Goal: Communication & Community: Share content

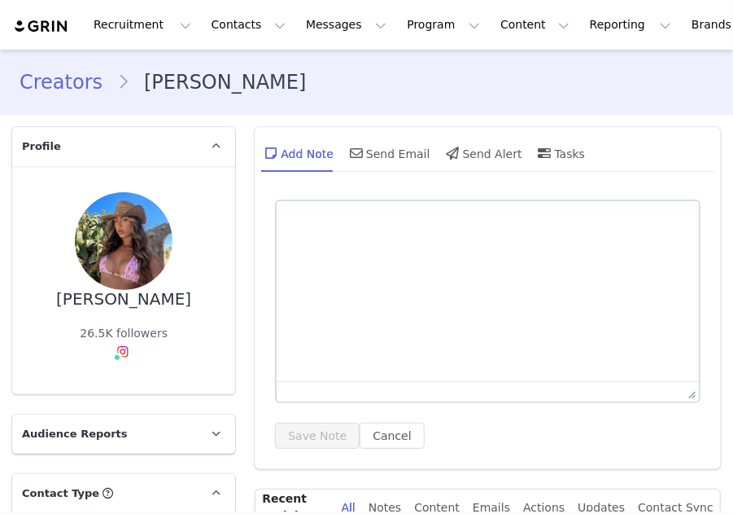
type input "+1 ([GEOGRAPHIC_DATA])"
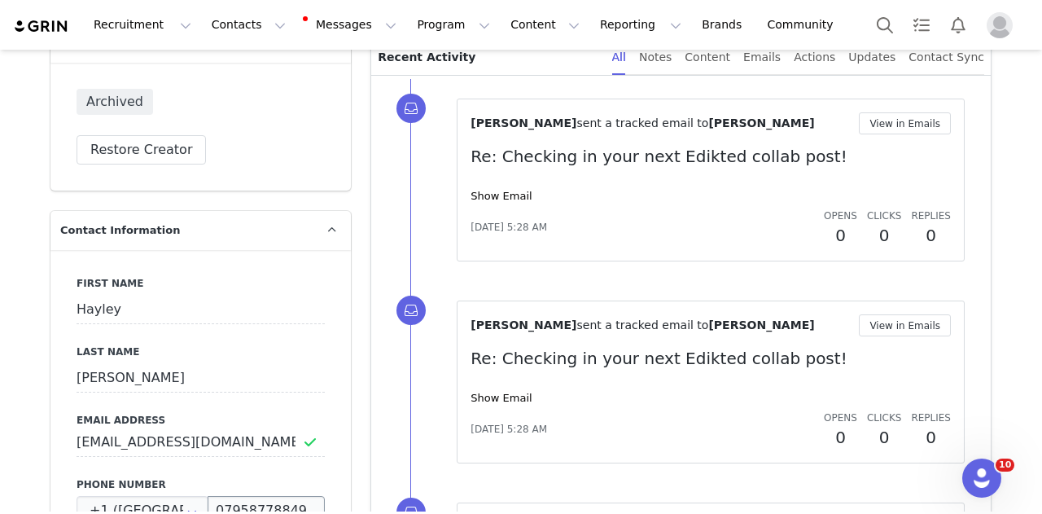
scroll to position [651, 0]
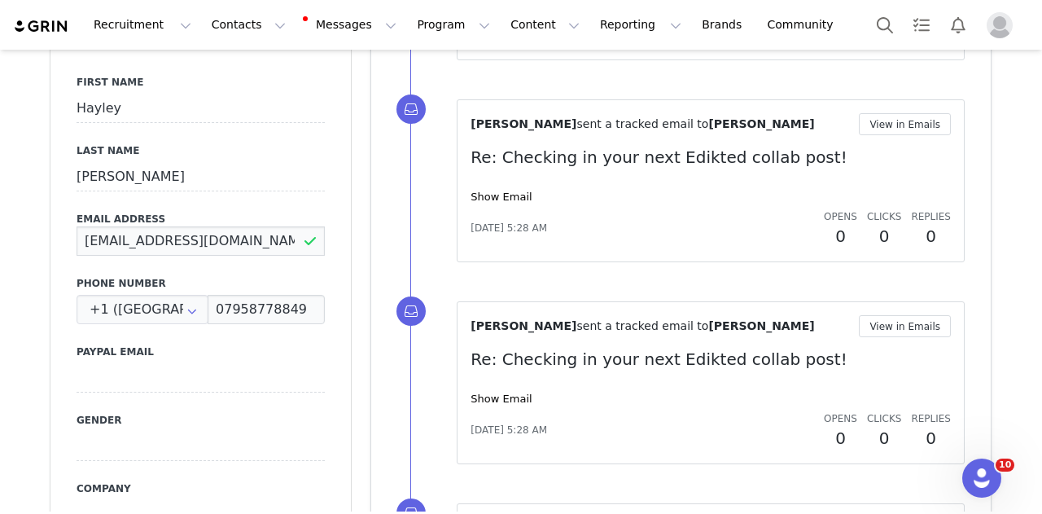
drag, startPoint x: 198, startPoint y: 247, endPoint x: 0, endPoint y: 239, distance: 197.9
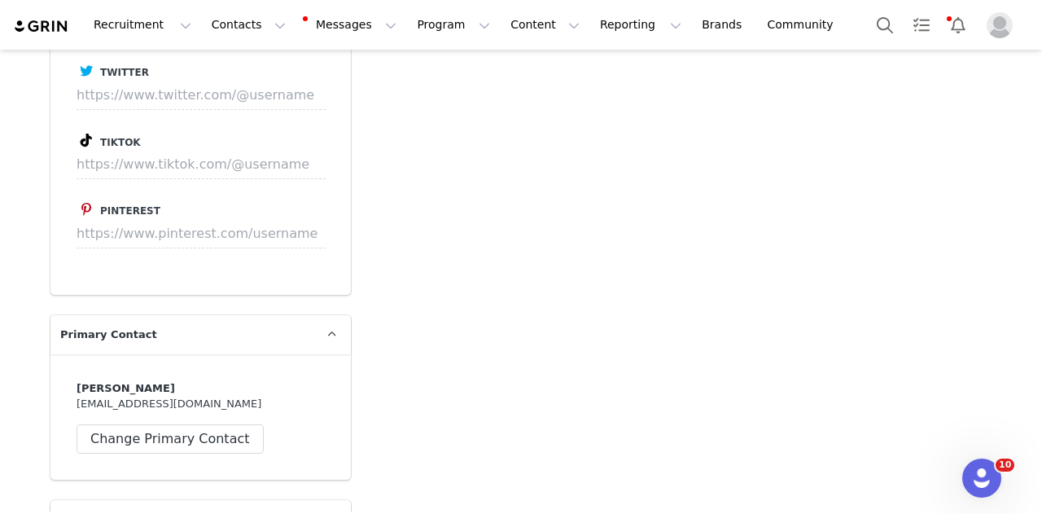
scroll to position [3092, 0]
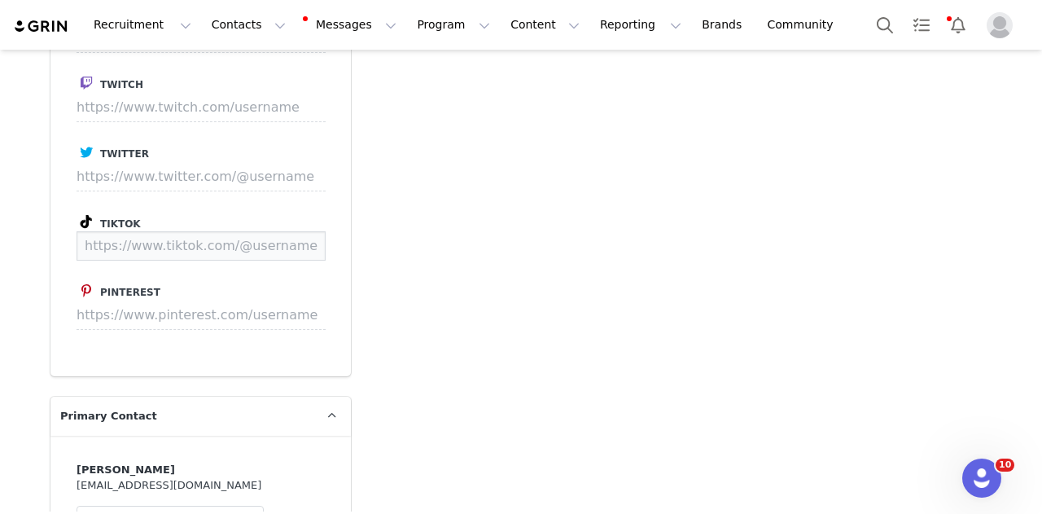
click at [222, 231] on input at bounding box center [200, 245] width 249 height 29
paste input "https://www.tiktok.com/@hayleygriffiin"
type input "https://www.tiktok.com/@hayleygriffiin"
click at [282, 231] on button "Save" at bounding box center [294, 245] width 59 height 29
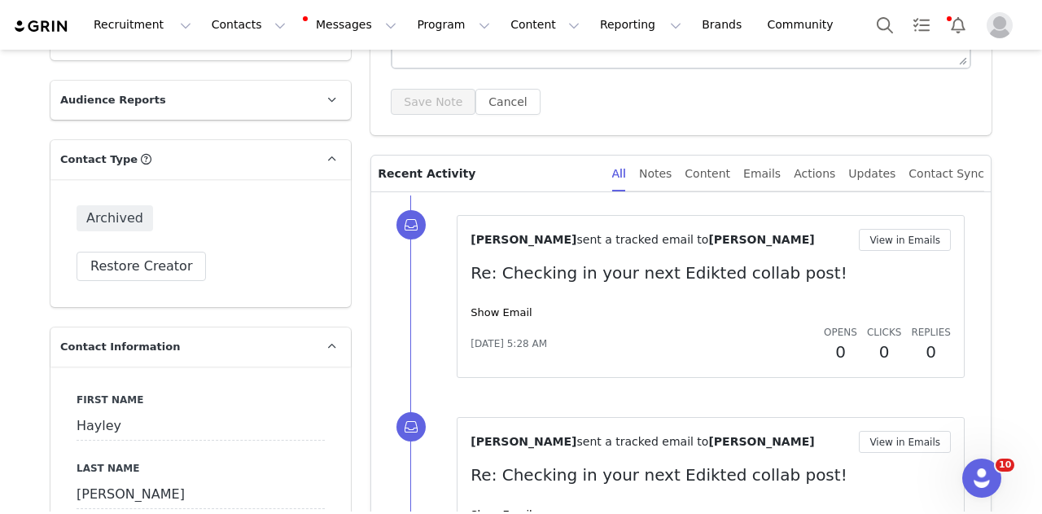
scroll to position [163, 0]
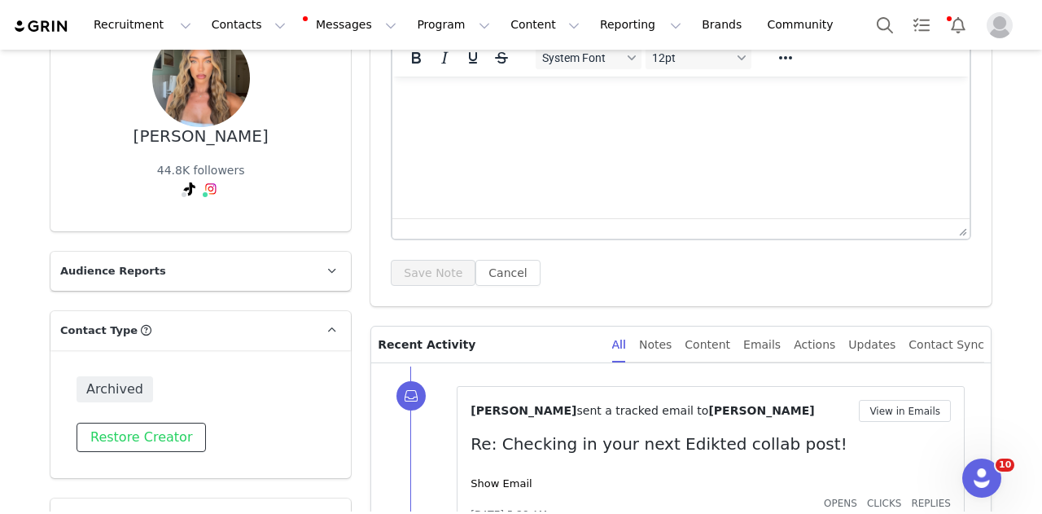
click at [150, 432] on button "Restore Creator" at bounding box center [140, 436] width 129 height 29
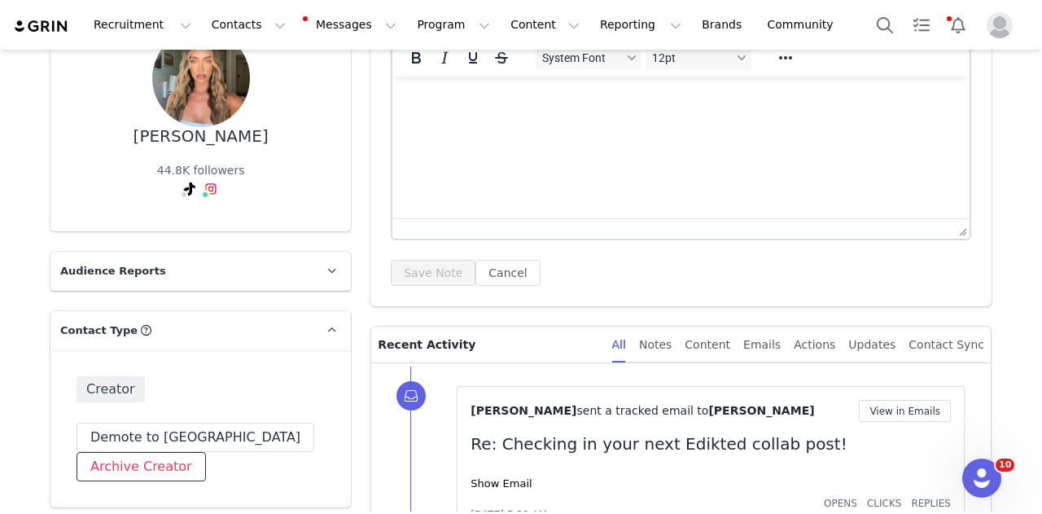
click at [154, 464] on button "Archive Creator" at bounding box center [140, 466] width 129 height 29
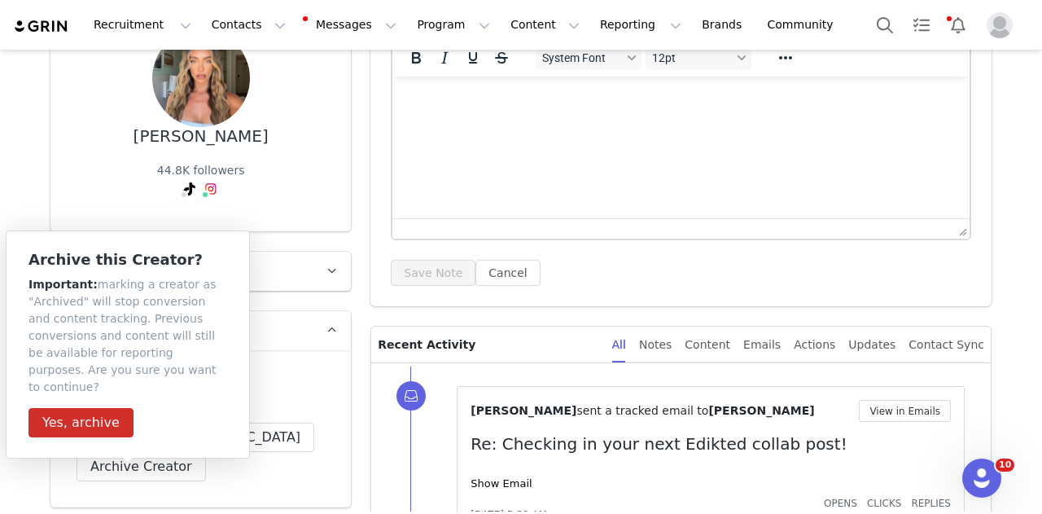
click at [247, 412] on div "Archive this Creator? Important: marking a creator as "Archived" will stop conv…" at bounding box center [128, 344] width 244 height 228
drag, startPoint x: 70, startPoint y: 403, endPoint x: 212, endPoint y: 417, distance: 142.4
click at [69, 408] on button "Yes, archive" at bounding box center [80, 422] width 105 height 29
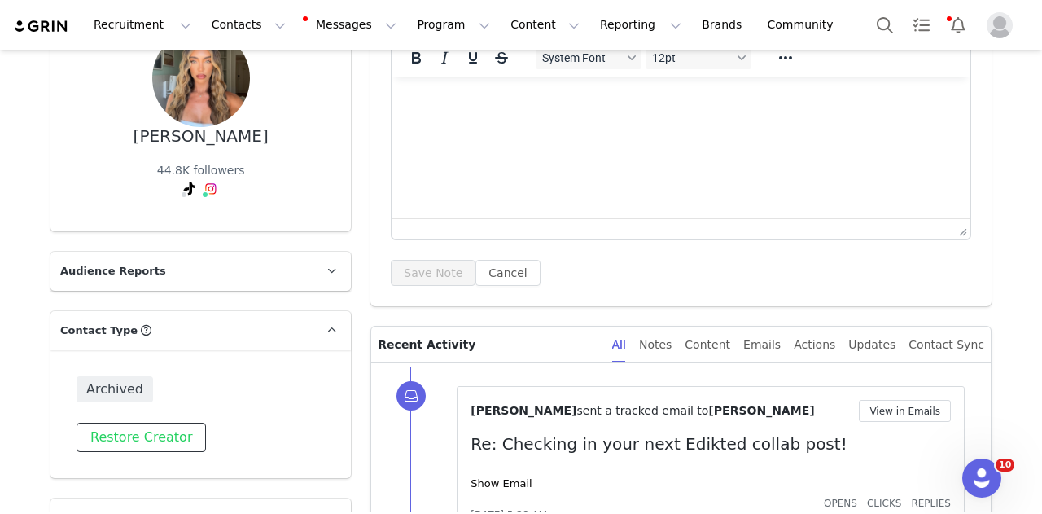
click at [151, 424] on button "Restore Creator" at bounding box center [140, 436] width 129 height 29
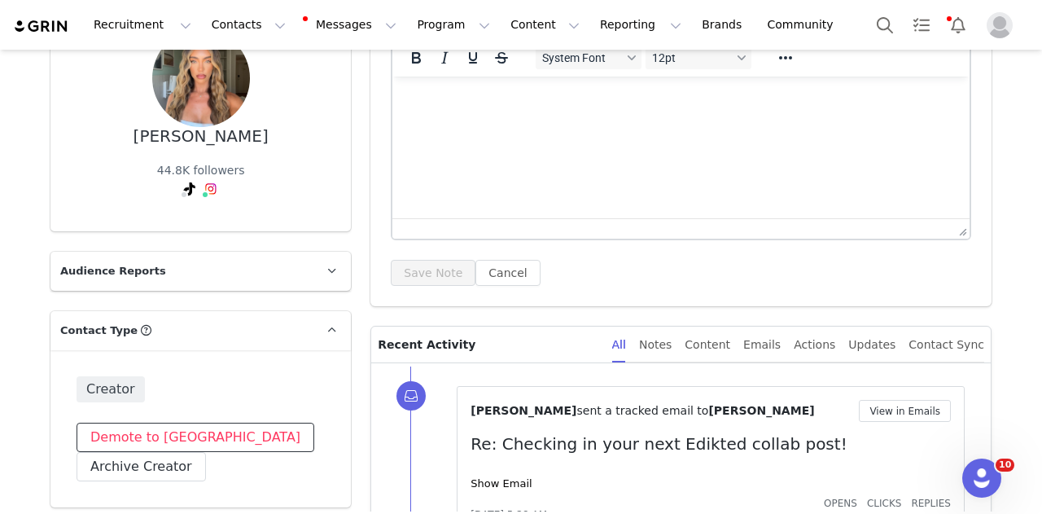
click at [160, 427] on button "Demote to Prospect" at bounding box center [195, 436] width 238 height 29
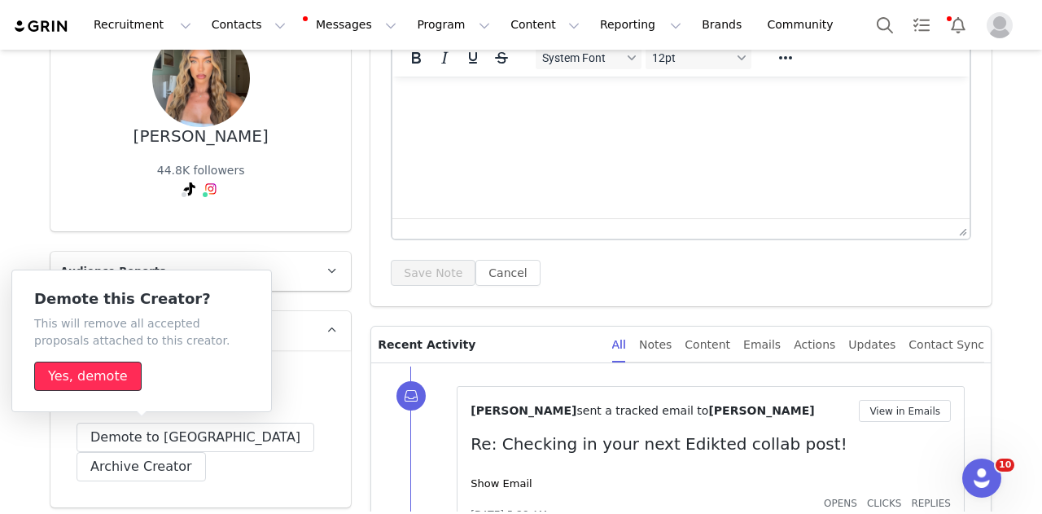
drag, startPoint x: 112, startPoint y: 374, endPoint x: 142, endPoint y: 372, distance: 29.4
click at [112, 374] on button "Yes, demote" at bounding box center [87, 375] width 107 height 29
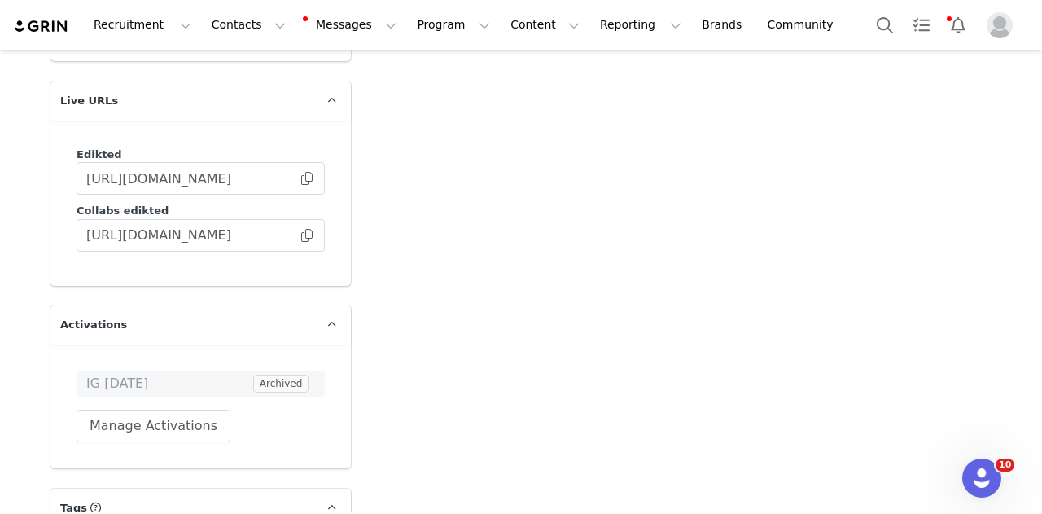
scroll to position [4235, 0]
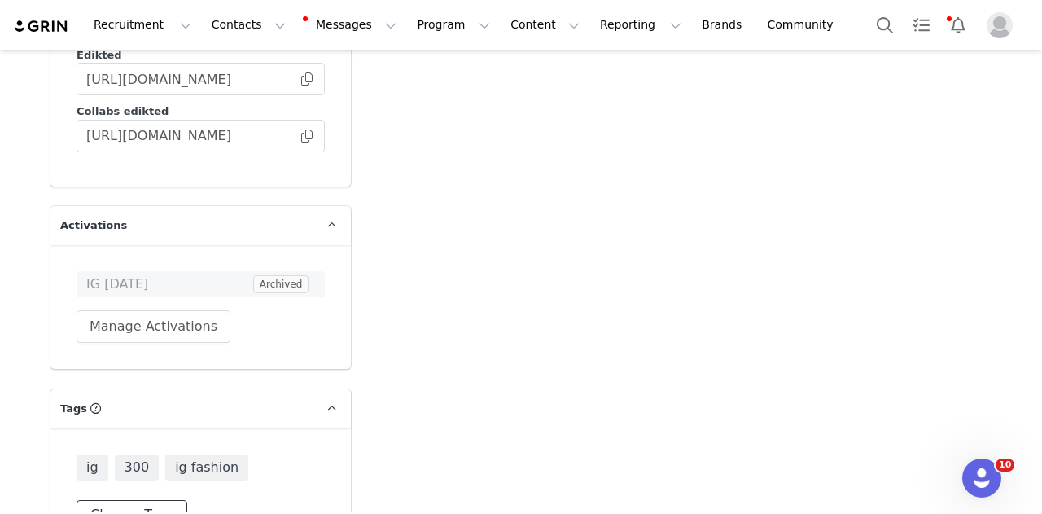
click at [144, 500] on button "Change Tags" at bounding box center [131, 514] width 111 height 29
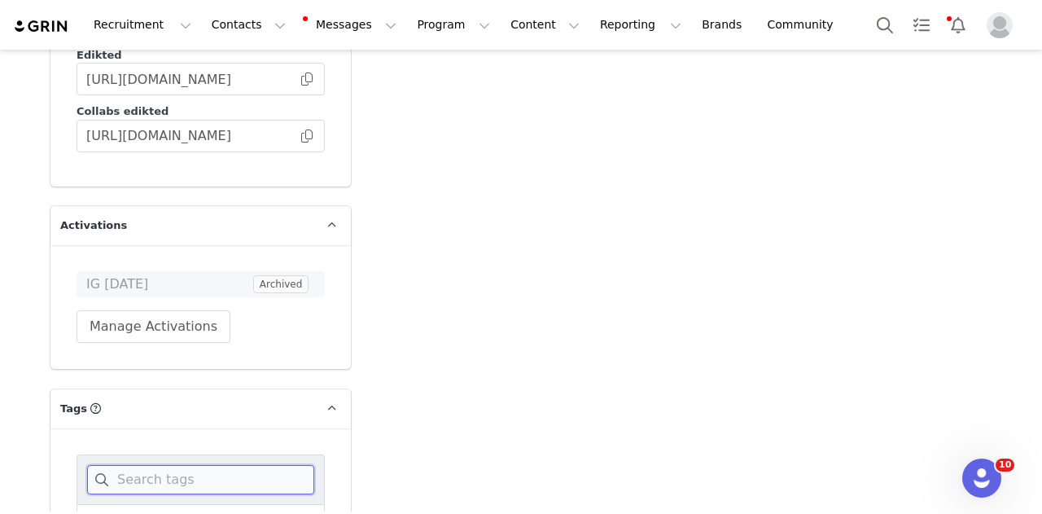
click at [200, 465] on input at bounding box center [200, 479] width 227 height 29
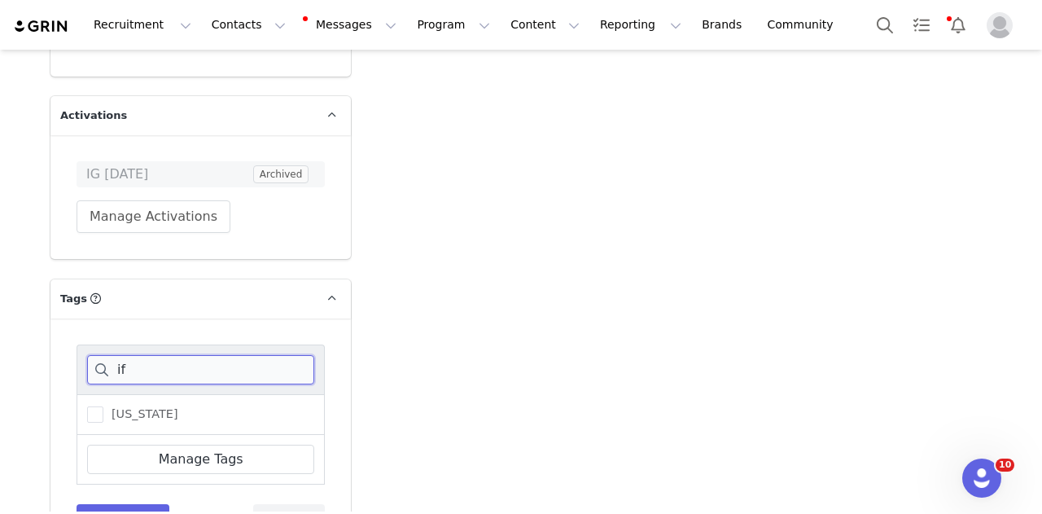
scroll to position [4349, 0]
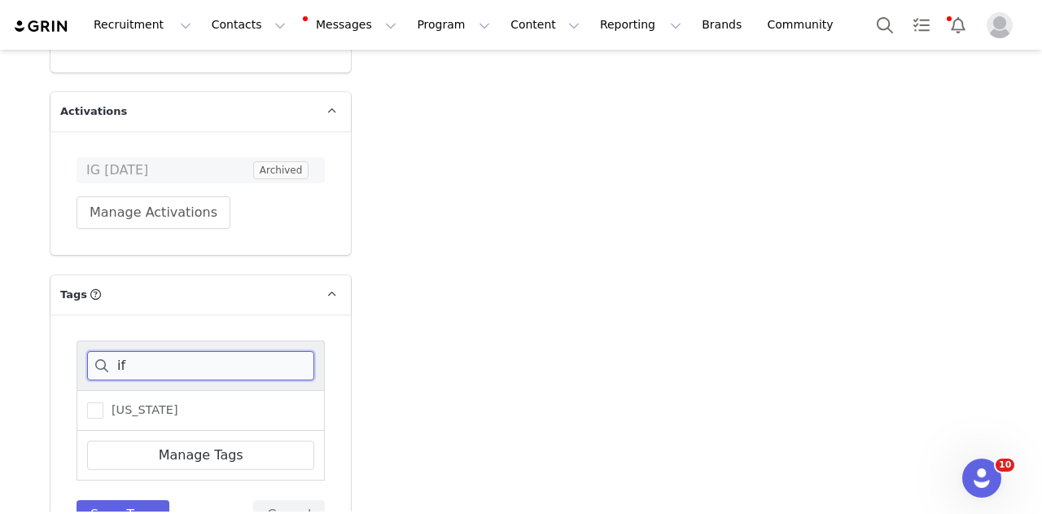
click at [203, 351] on input "if" at bounding box center [200, 365] width 227 height 29
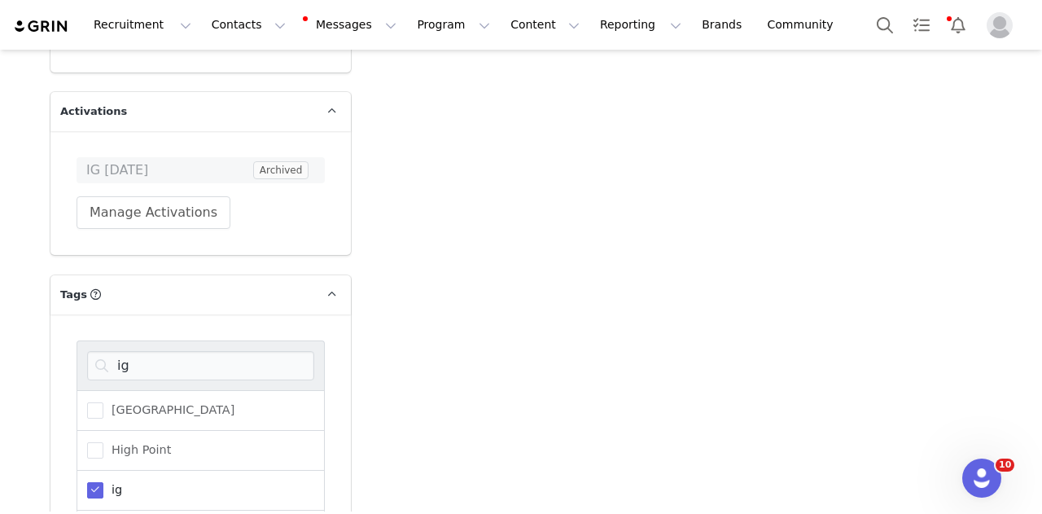
click at [103, 482] on span "ig" at bounding box center [112, 489] width 19 height 15
click at [103, 482] on input "ig" at bounding box center [103, 482] width 0 height 0
click at [180, 351] on input "ig" at bounding box center [200, 365] width 227 height 29
drag, startPoint x: 112, startPoint y: 465, endPoint x: 169, endPoint y: 326, distance: 151.1
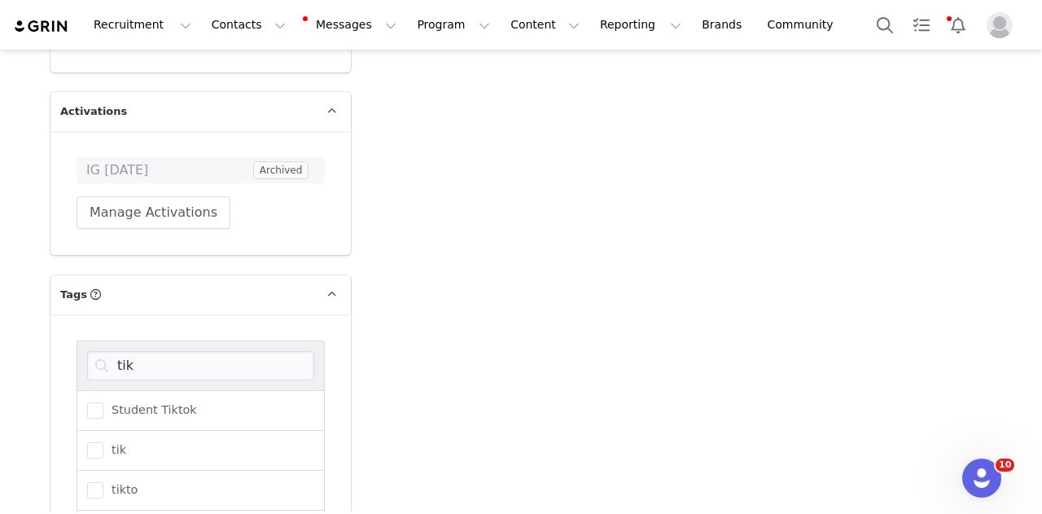
click at [103, 513] on input "tiktok" at bounding box center [103, 522] width 0 height 0
click at [177, 351] on input "tik" at bounding box center [200, 365] width 227 height 29
type input "3"
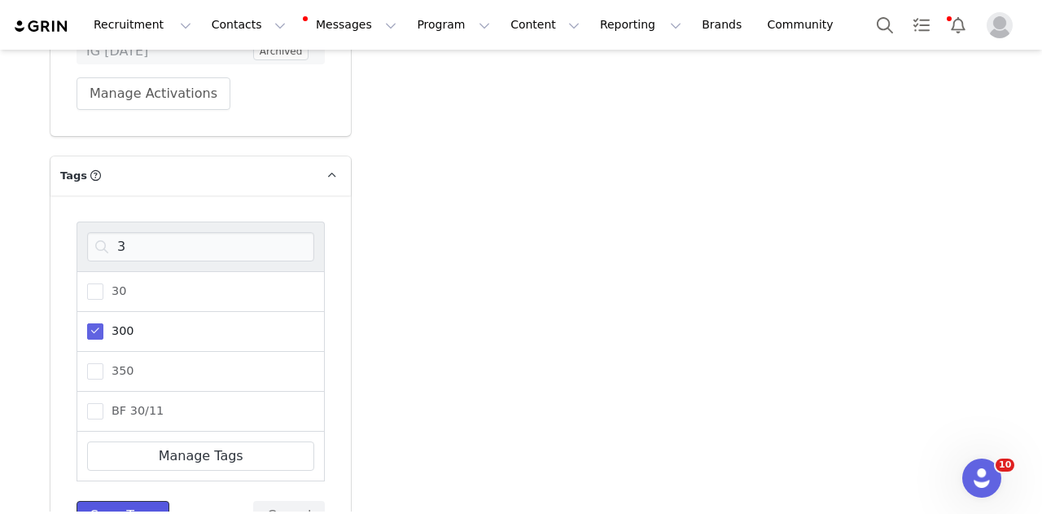
click at [138, 500] on button "Save Tags" at bounding box center [122, 514] width 93 height 29
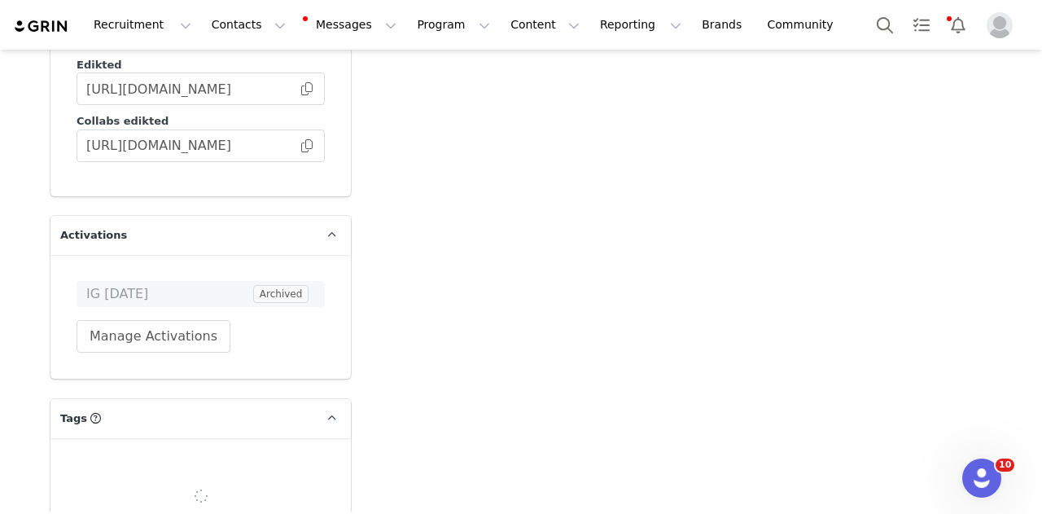
scroll to position [4236, 0]
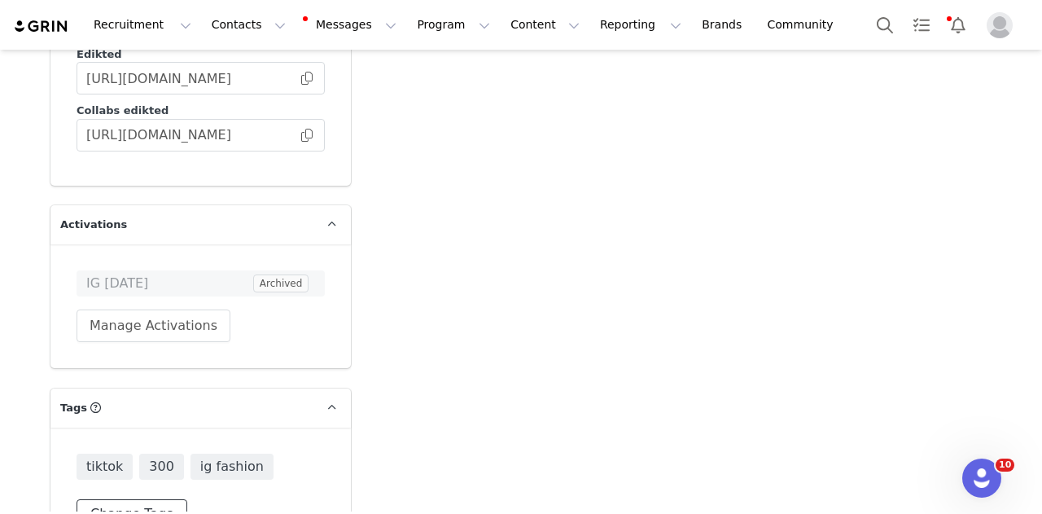
click at [118, 499] on button "Change Tags" at bounding box center [131, 513] width 111 height 29
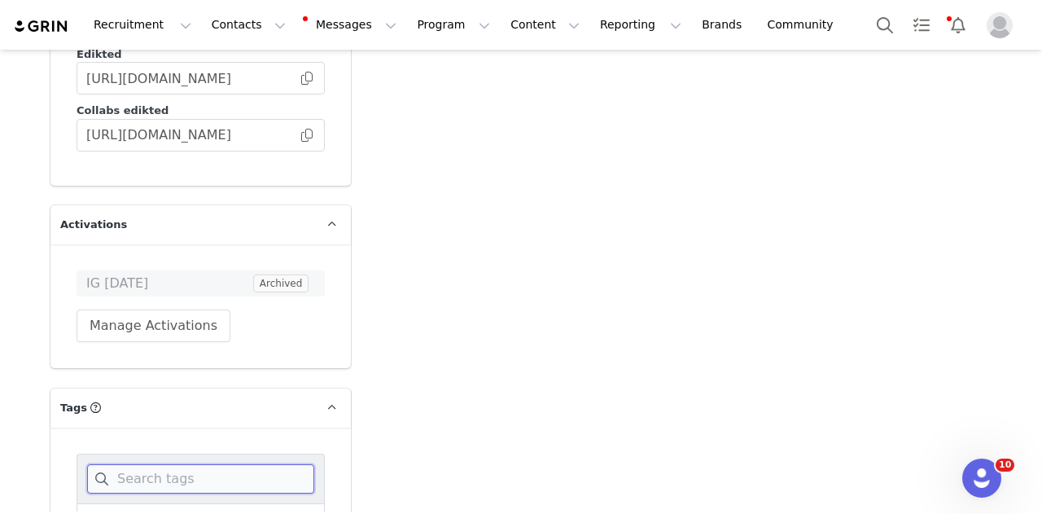
click at [206, 464] on input at bounding box center [200, 478] width 227 height 29
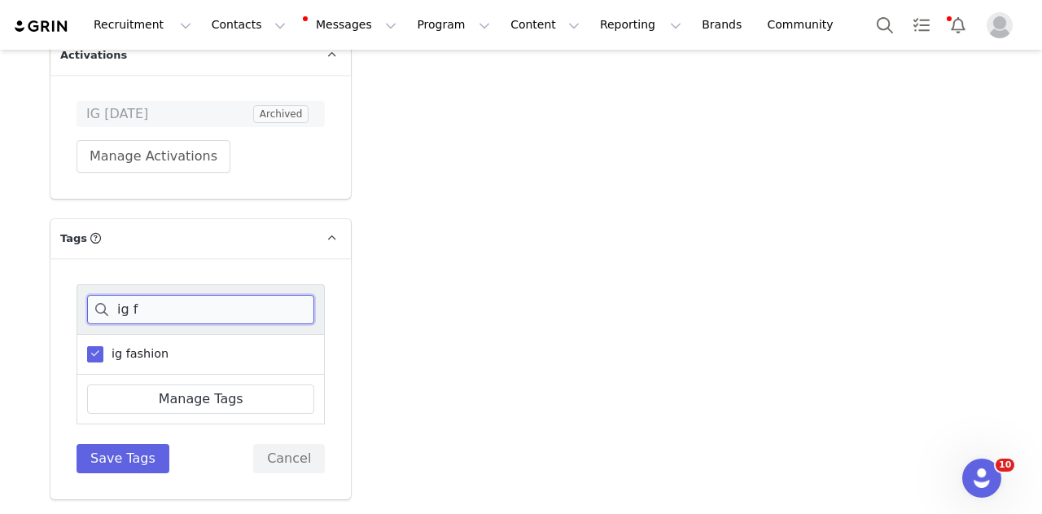
scroll to position [4349, 0]
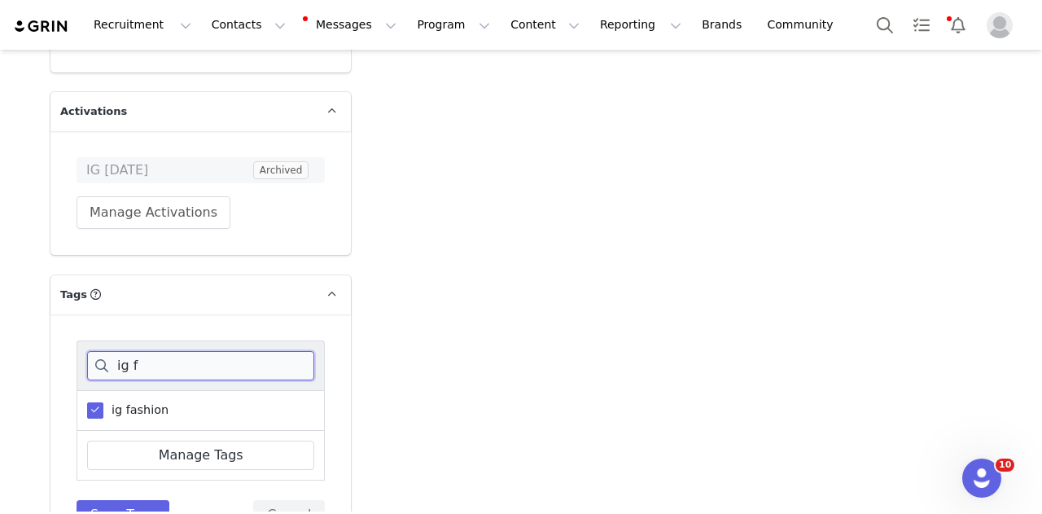
type input "ig f"
click at [107, 402] on span "ig fashion" at bounding box center [135, 409] width 65 height 15
click at [103, 402] on input "ig fashion" at bounding box center [103, 402] width 0 height 0
drag, startPoint x: 114, startPoint y: 457, endPoint x: 135, endPoint y: 455, distance: 21.2
click at [118, 500] on button "Save Tags" at bounding box center [122, 514] width 93 height 29
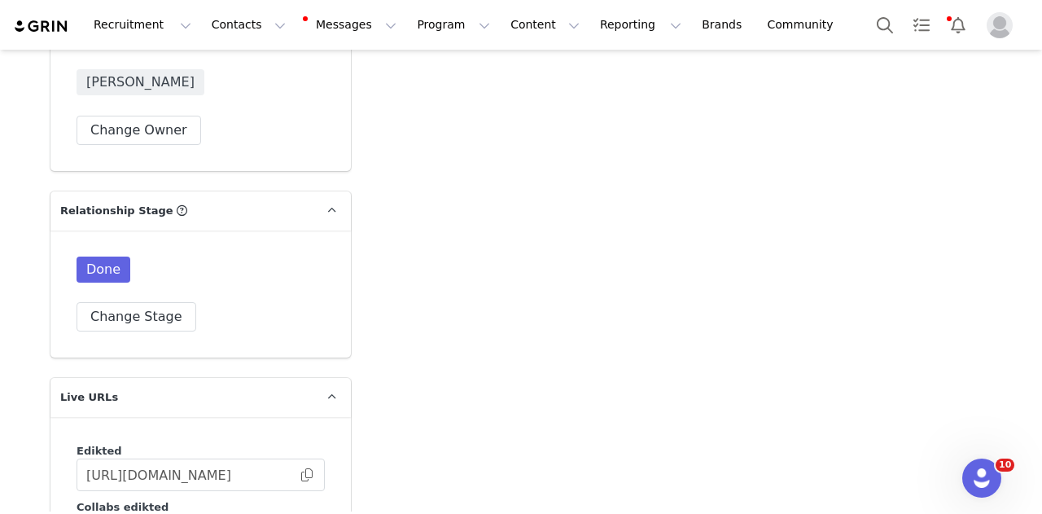
scroll to position [3747, 0]
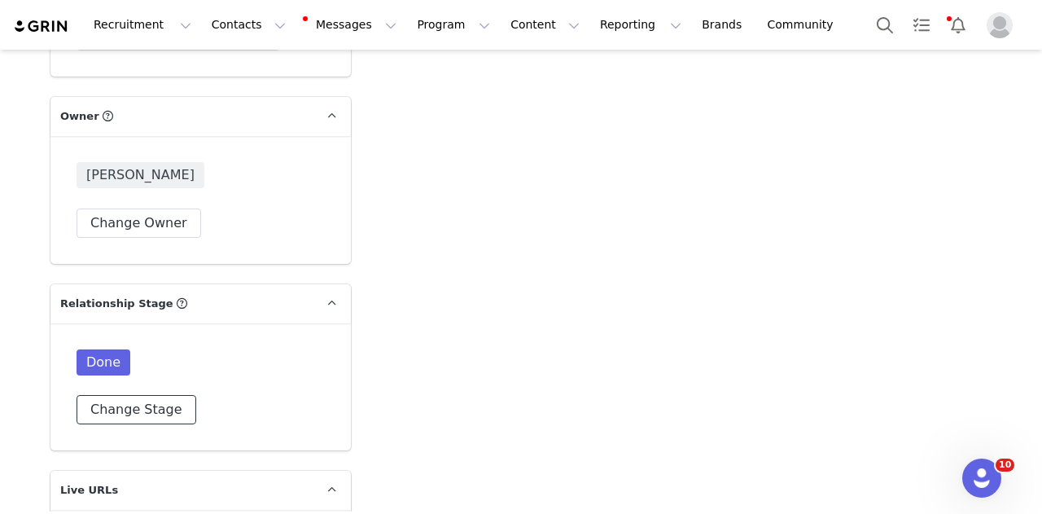
click at [128, 395] on button "Change Stage" at bounding box center [136, 409] width 120 height 29
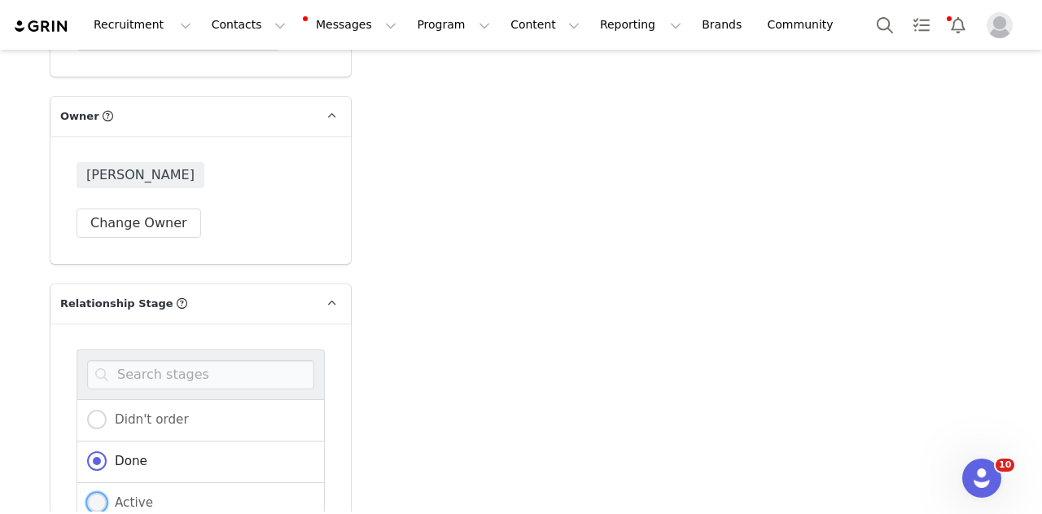
click at [138, 492] on label "Active" at bounding box center [120, 502] width 66 height 21
click at [107, 492] on input "Active" at bounding box center [97, 502] width 20 height 21
radio input "true"
radio input "false"
radio input "true"
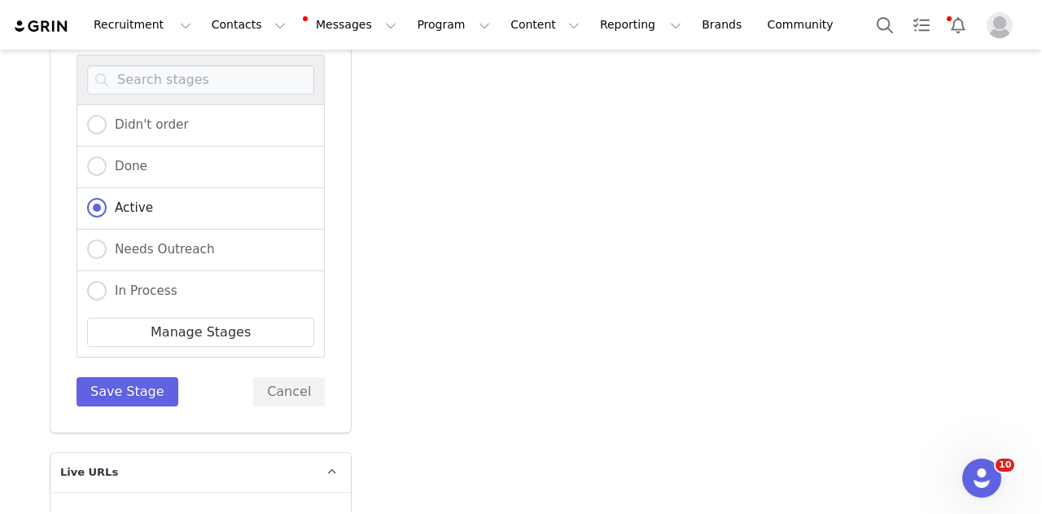
scroll to position [4072, 0]
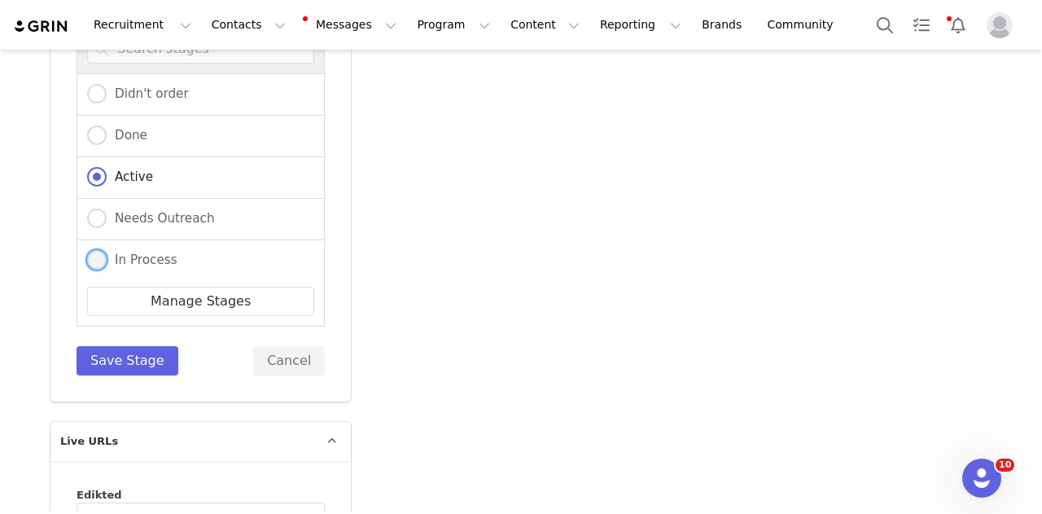
click at [142, 252] on span "In Process" at bounding box center [142, 259] width 71 height 15
click at [107, 250] on input "In Process" at bounding box center [97, 260] width 20 height 21
radio input "true"
radio input "false"
radio input "true"
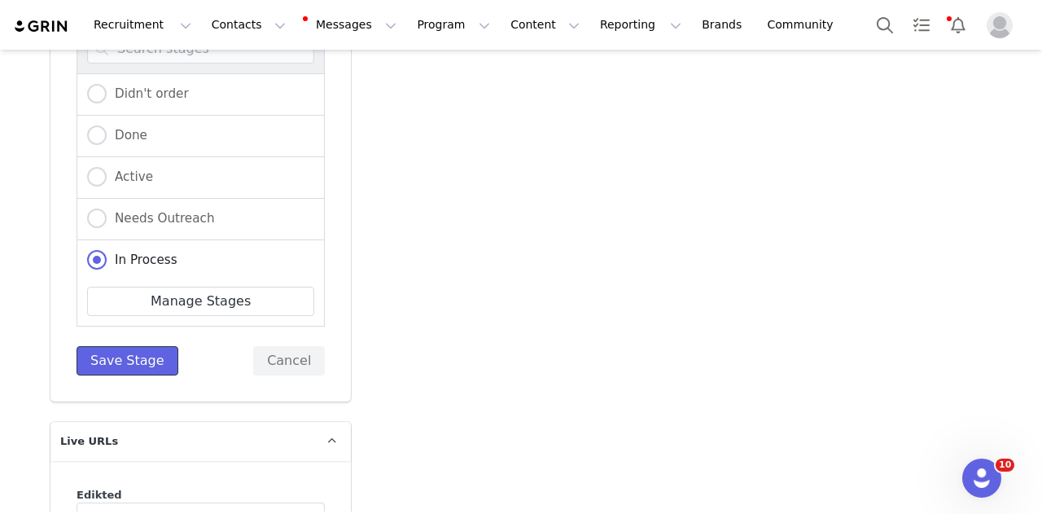
drag, startPoint x: 120, startPoint y: 315, endPoint x: 459, endPoint y: 235, distance: 348.6
click at [120, 346] on button "Save Stage" at bounding box center [127, 360] width 102 height 29
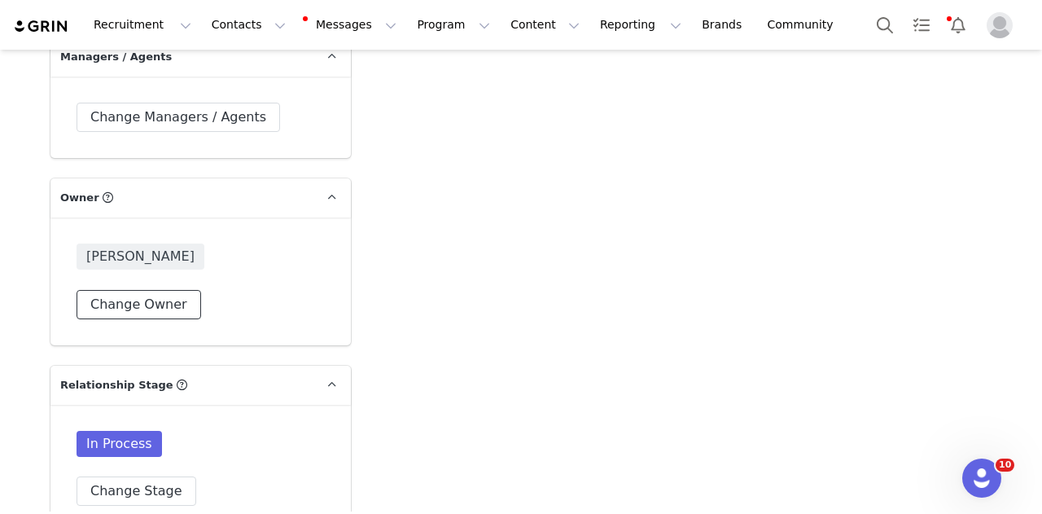
click at [165, 290] on button "Change Owner" at bounding box center [138, 304] width 125 height 29
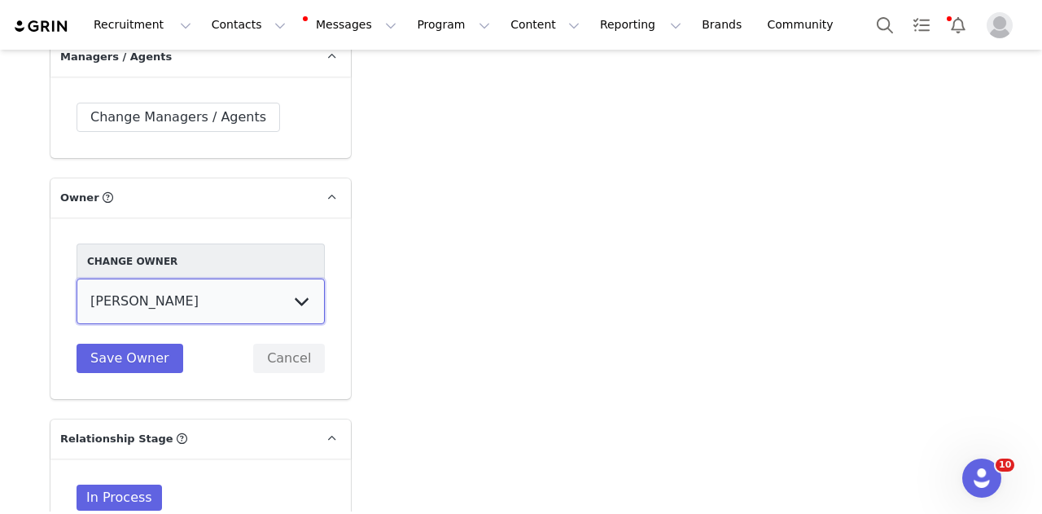
click at [257, 278] on select "Talia Zion Ashley Adler Maya Vandermolen Martina Villaverde Dana israeli Mia Ma…" at bounding box center [200, 301] width 248 height 46
select select "be088153-9b1e-47f1-87c8-a2462e71bc97"
click at [76, 278] on select "Talia Zion Ashley Adler Maya Vandermolen Martina Villaverde Dana israeli Mia Ma…" at bounding box center [200, 301] width 248 height 46
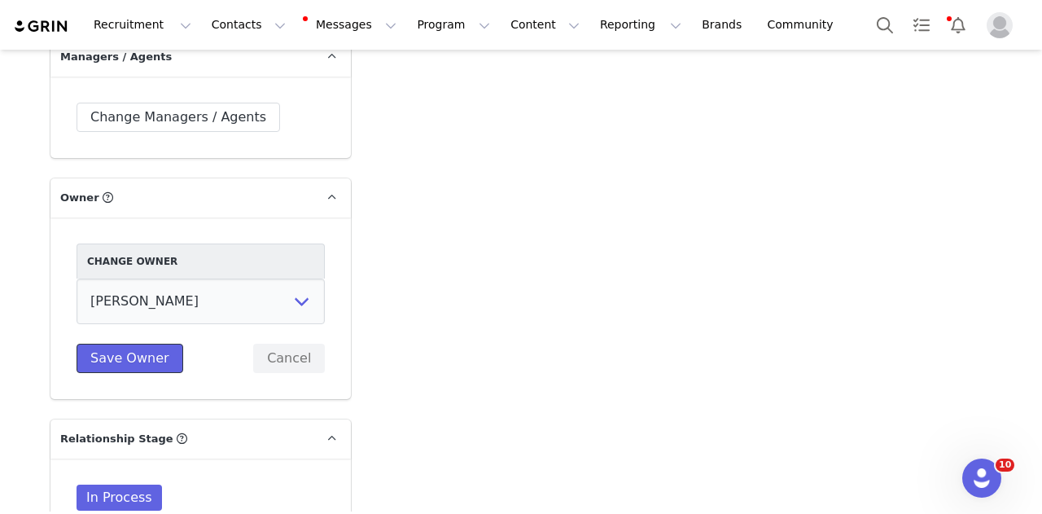
drag, startPoint x: 155, startPoint y: 289, endPoint x: 284, endPoint y: 277, distance: 130.0
click at [155, 343] on button "Save Owner" at bounding box center [129, 357] width 107 height 29
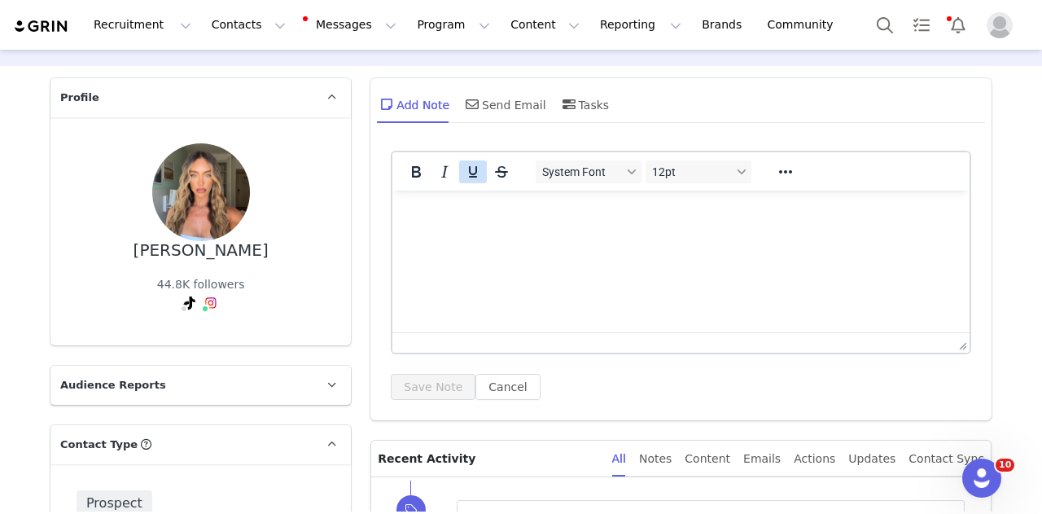
scroll to position [3, 0]
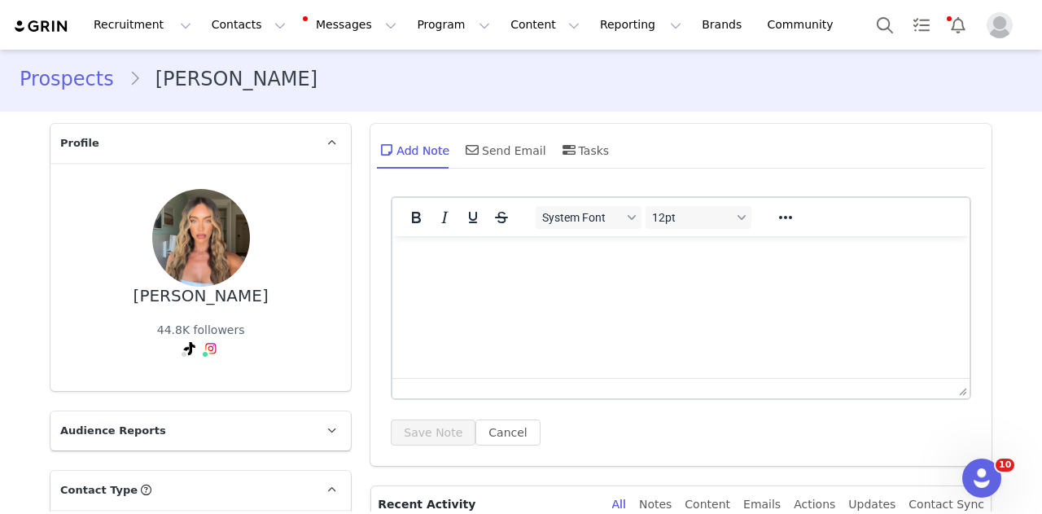
drag, startPoint x: 494, startPoint y: 155, endPoint x: 480, endPoint y: 168, distance: 19.0
click at [494, 154] on div "Send Email" at bounding box center [504, 149] width 84 height 39
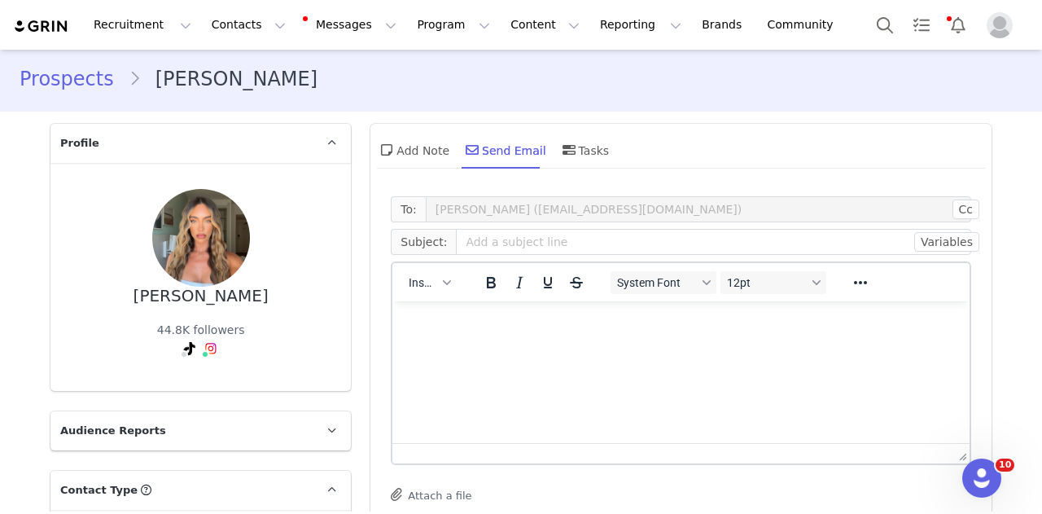
scroll to position [0, 0]
click at [409, 277] on button "Insert" at bounding box center [429, 282] width 55 height 23
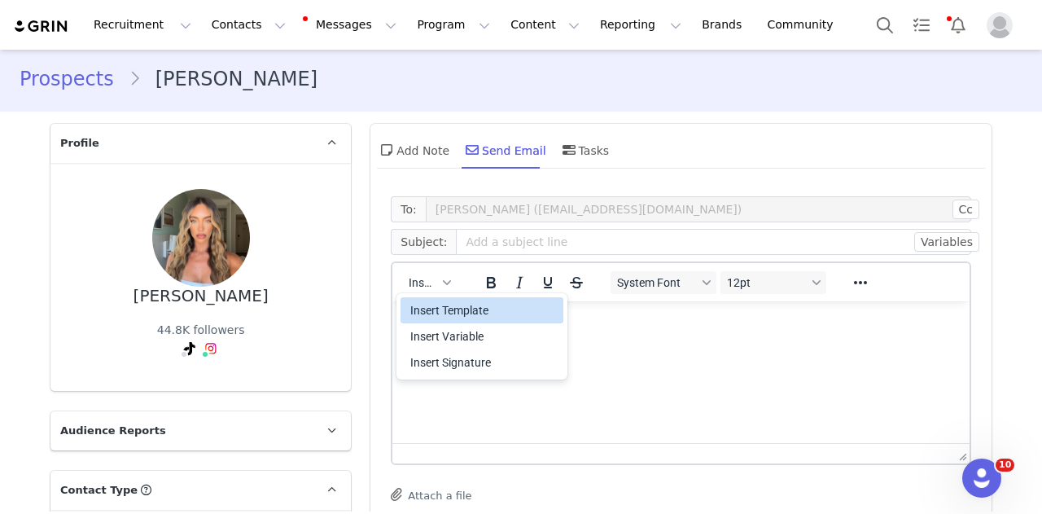
click at [418, 308] on div "Insert Template" at bounding box center [483, 310] width 146 height 20
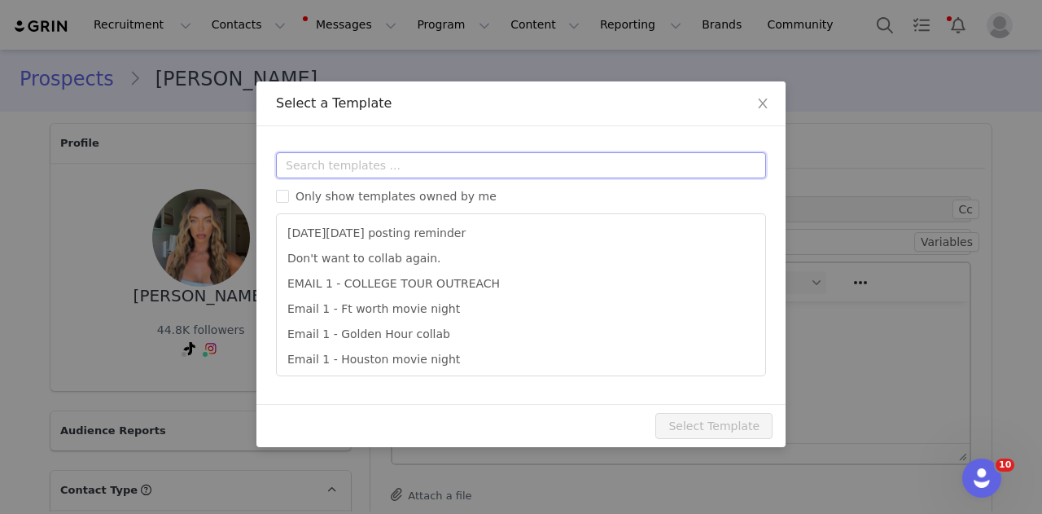
click at [492, 163] on input "text" at bounding box center [521, 165] width 490 height 26
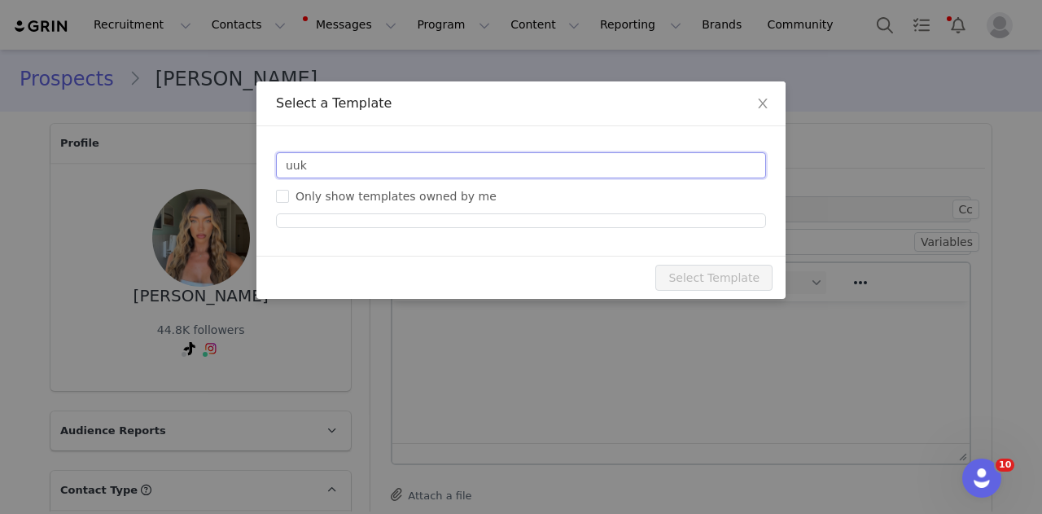
click at [498, 166] on input "uuk" at bounding box center [521, 165] width 490 height 26
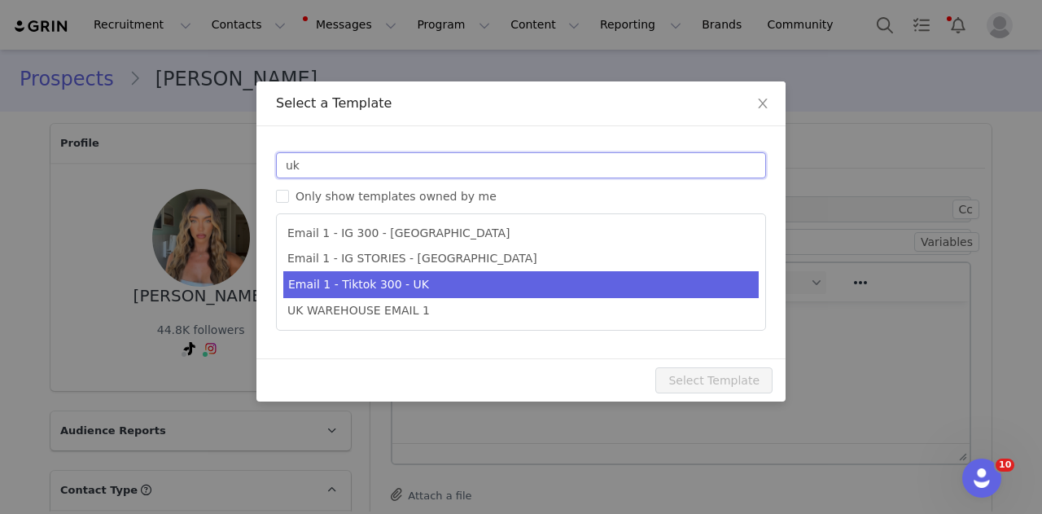
type input "uk"
type input "Collab with Edikted"
click at [485, 295] on li "Email 1 - Tiktok 300 - UK" at bounding box center [520, 284] width 475 height 27
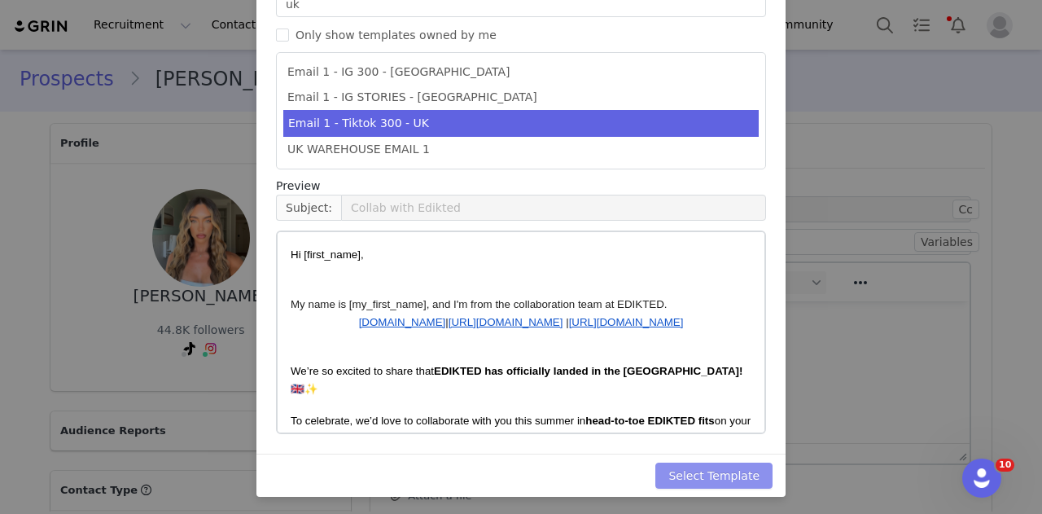
click at [732, 469] on button "Select Template" at bounding box center [713, 475] width 117 height 26
type input "Collab with Edikted"
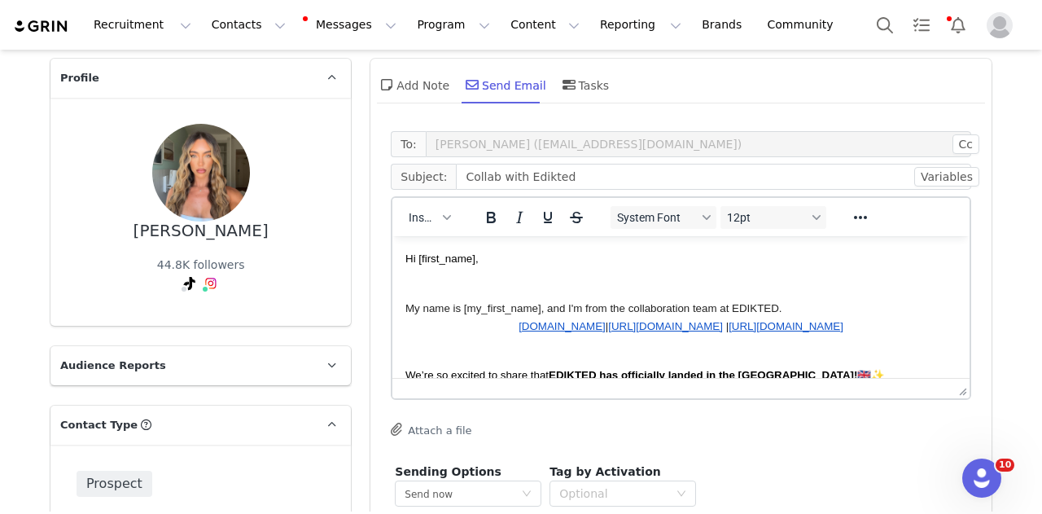
scroll to position [166, 0]
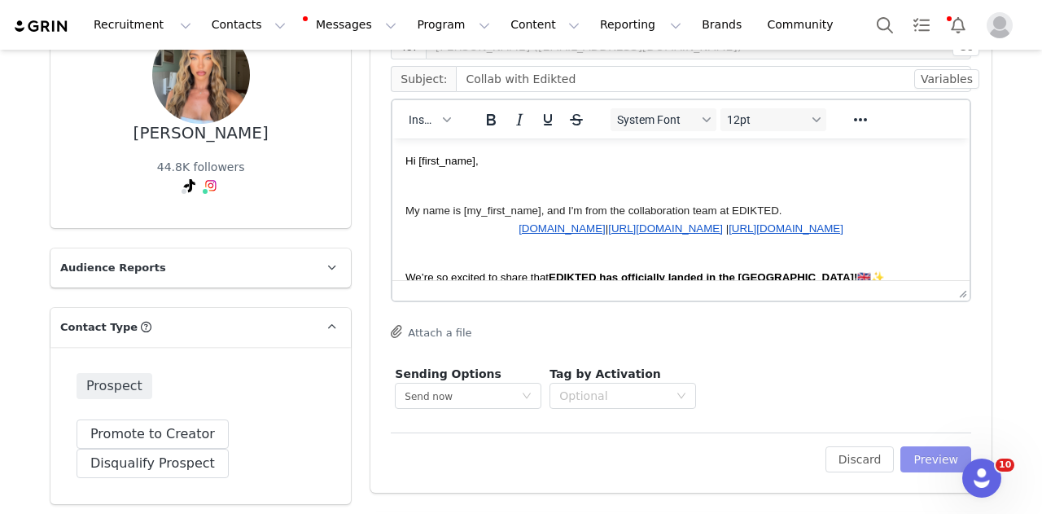
click at [732, 452] on button "Preview" at bounding box center [935, 459] width 71 height 26
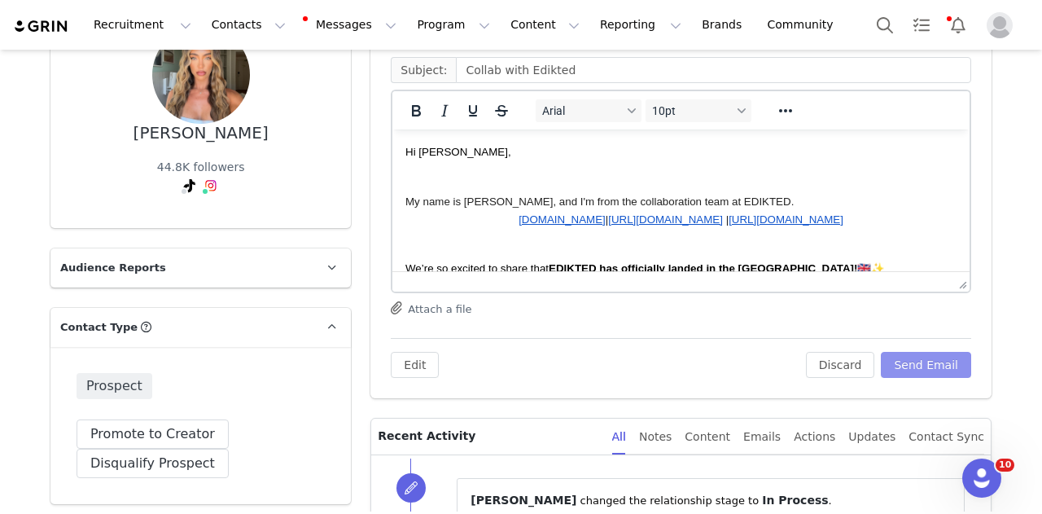
scroll to position [0, 0]
click at [732, 361] on button "Send Email" at bounding box center [926, 365] width 90 height 26
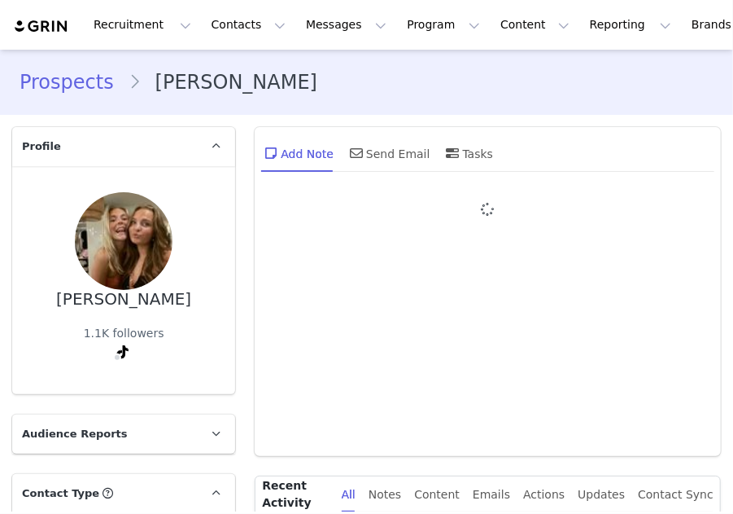
type input "+1 ([GEOGRAPHIC_DATA])"
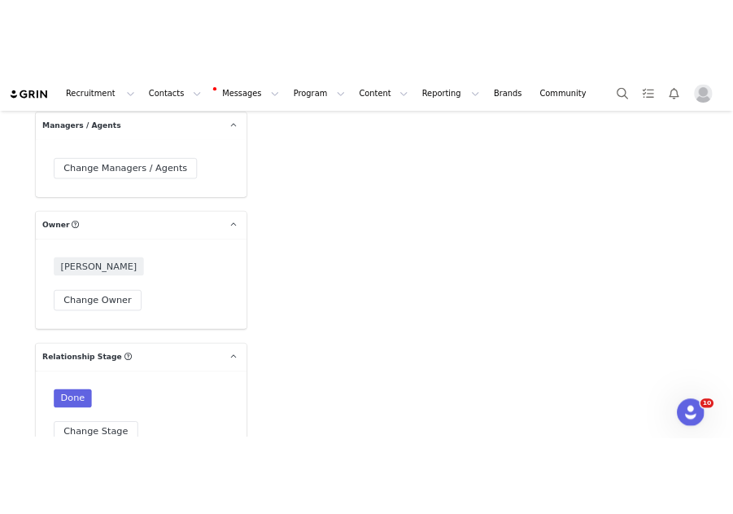
scroll to position [3662, 0]
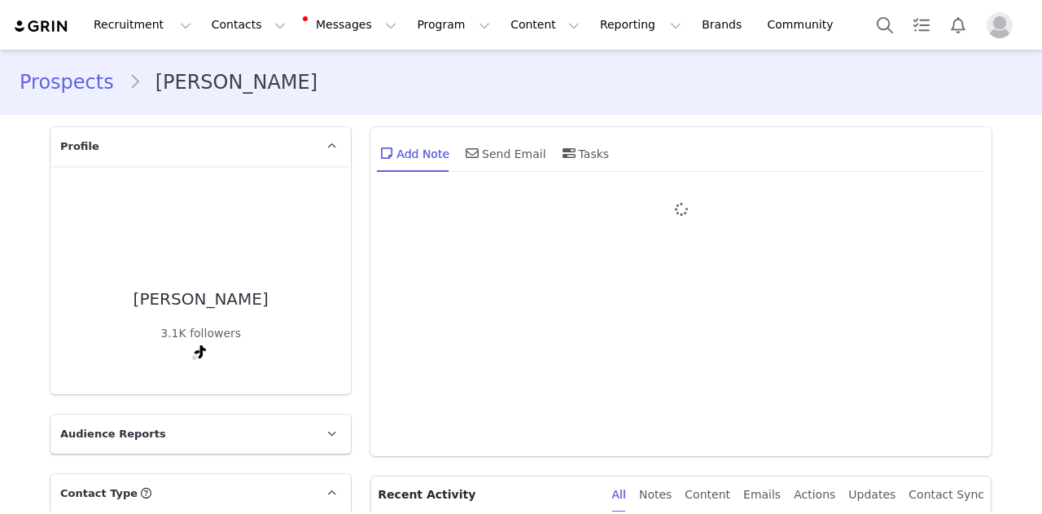
type input "+1 ([GEOGRAPHIC_DATA])"
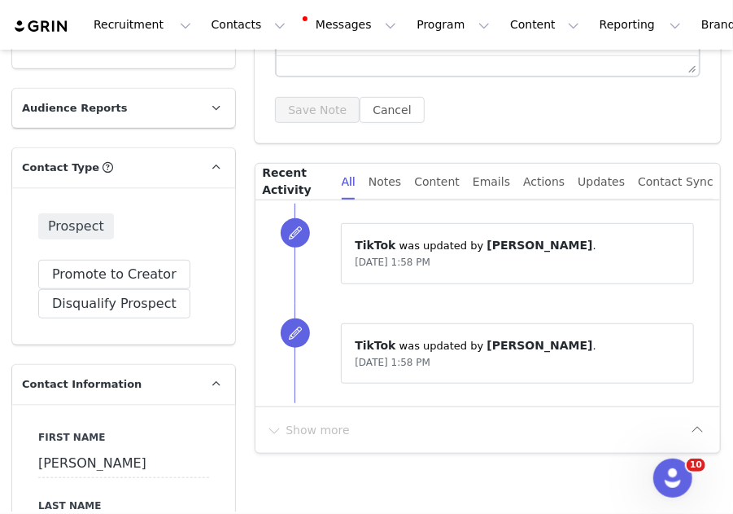
scroll to position [163, 0]
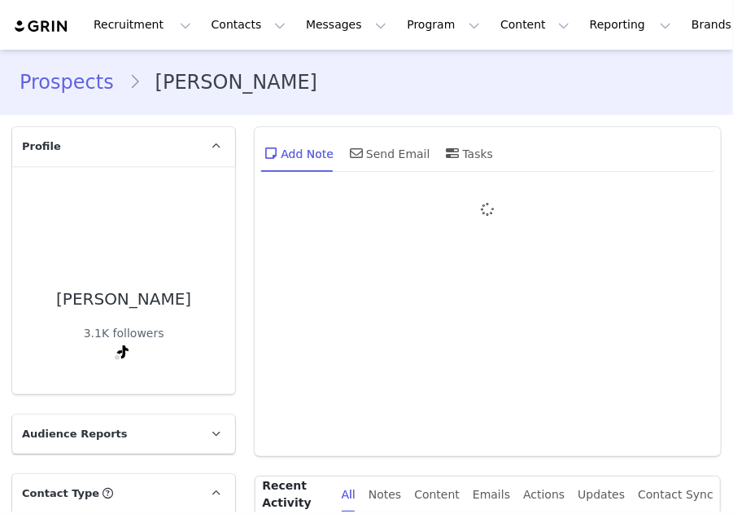
type input "+1 ([GEOGRAPHIC_DATA])"
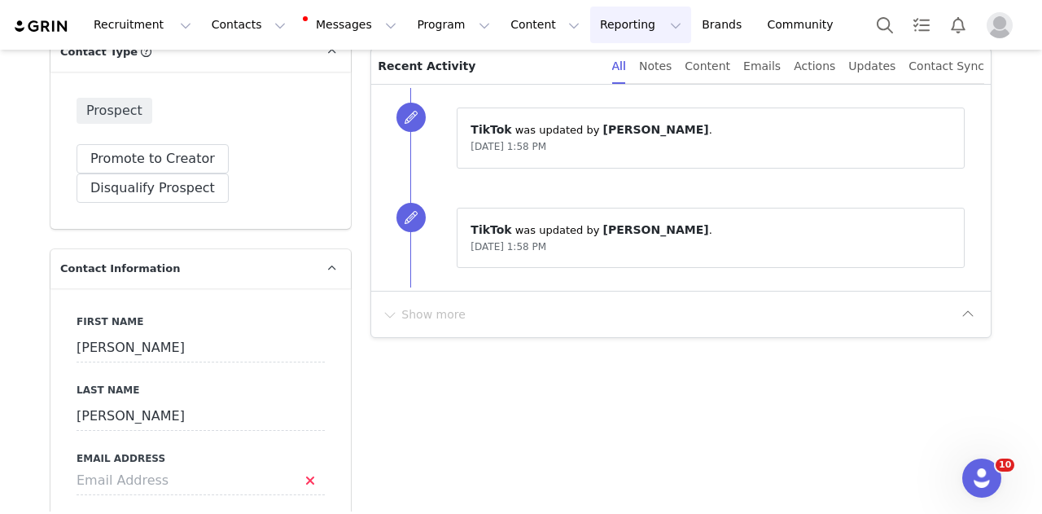
scroll to position [488, 0]
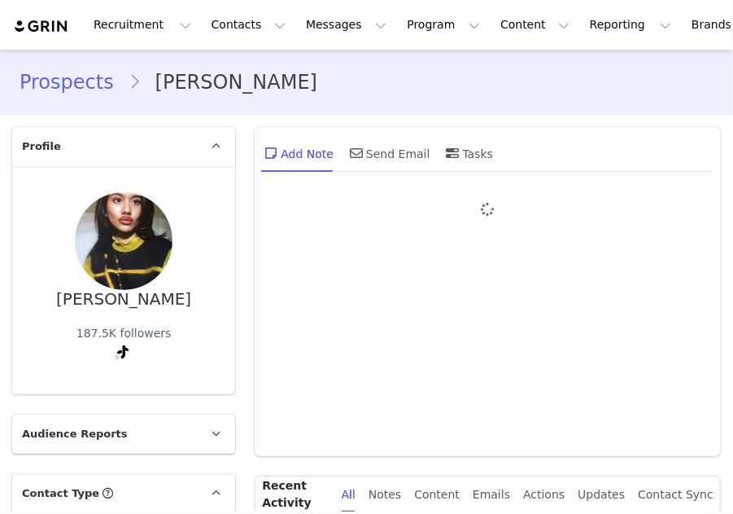
type input "+1 ([GEOGRAPHIC_DATA])"
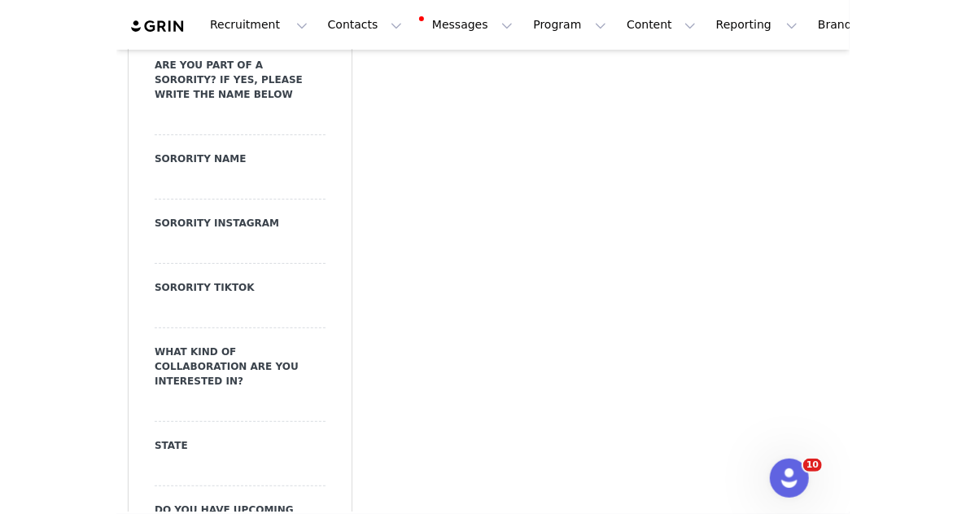
scroll to position [2604, 0]
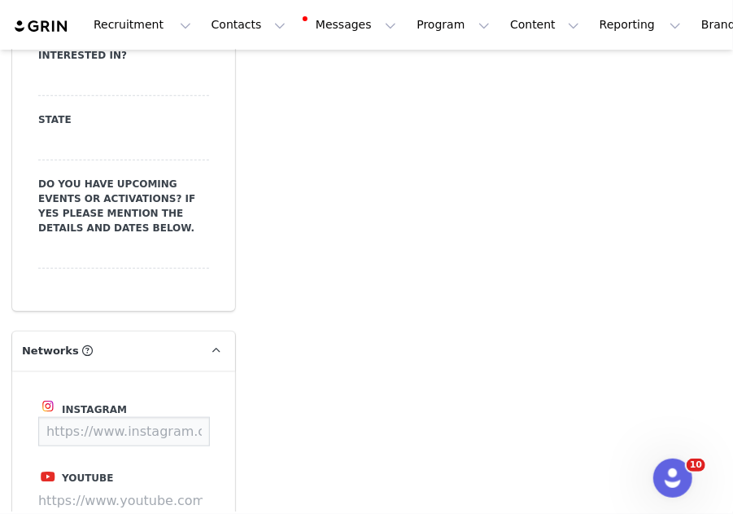
click at [151, 417] on input at bounding box center [124, 431] width 172 height 29
paste input "jasymey"
click at [190, 417] on button "Save" at bounding box center [179, 431] width 59 height 29
type input "https://www.instagram.com/jasymey"
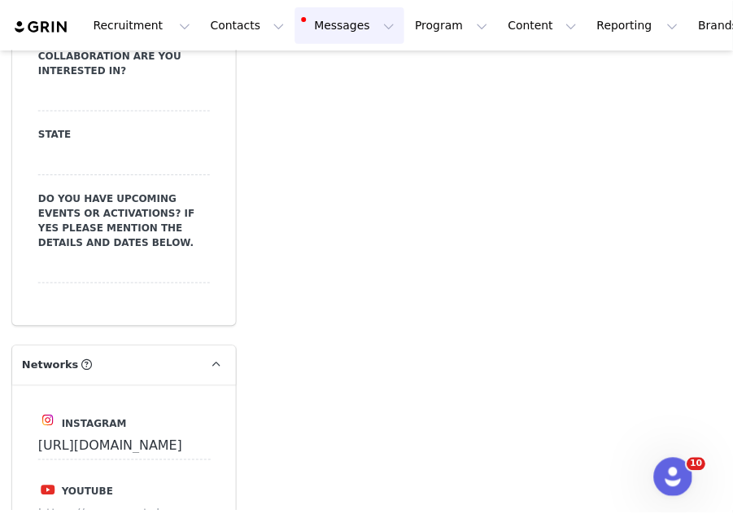
scroll to position [2546, 0]
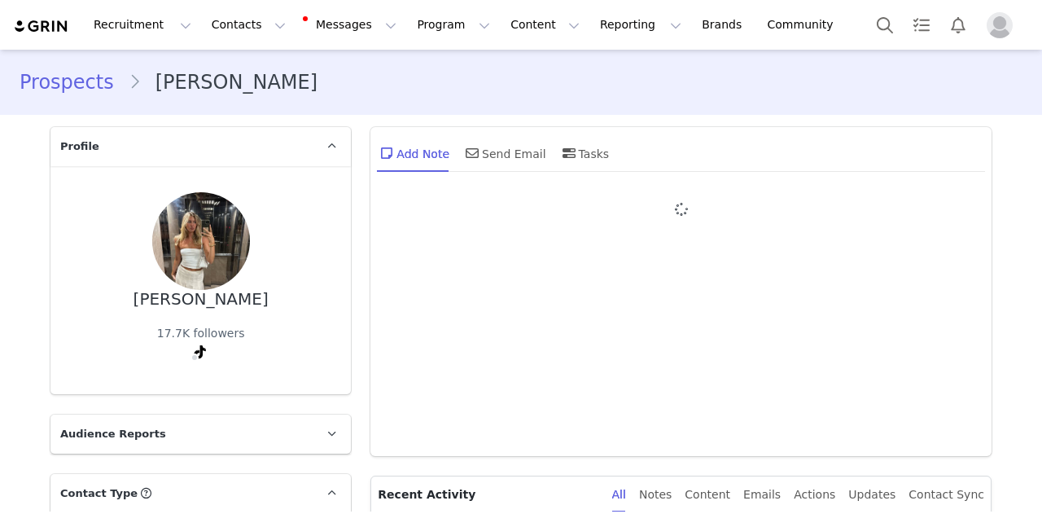
type input "+1 ([GEOGRAPHIC_DATA])"
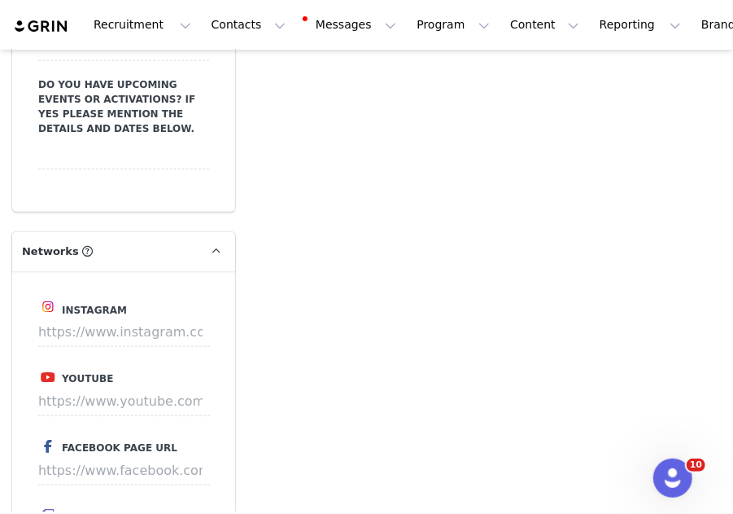
scroll to position [2848, 0]
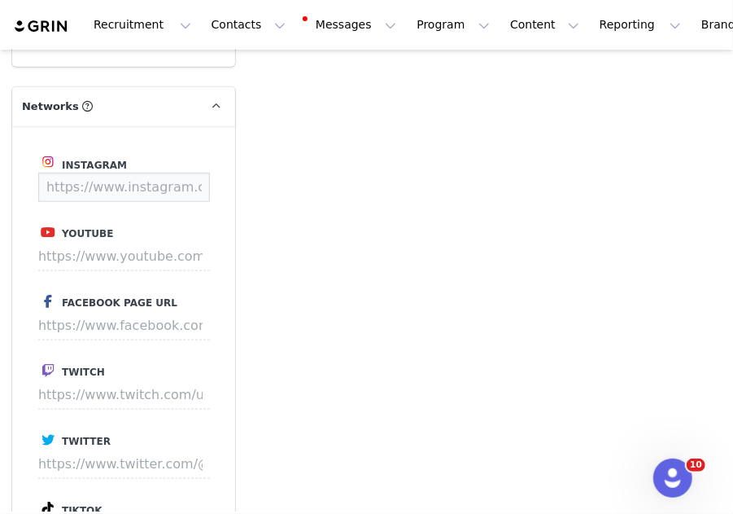
click at [166, 173] on input at bounding box center [124, 187] width 172 height 29
paste input "[URL][DOMAIN_NAME]"
type input "[URL][DOMAIN_NAME]"
drag, startPoint x: 202, startPoint y: 147, endPoint x: 206, endPoint y: 139, distance: 9.1
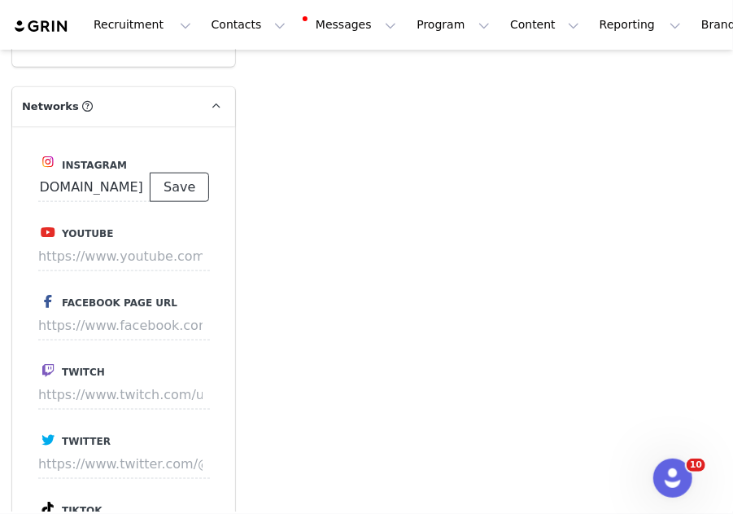
click at [200, 173] on button "Save" at bounding box center [179, 187] width 59 height 29
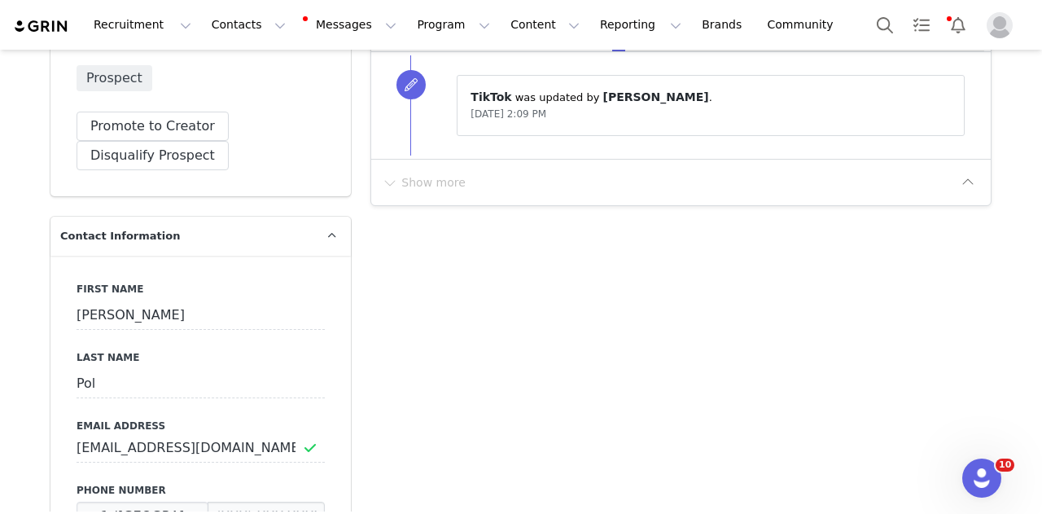
scroll to position [67, 0]
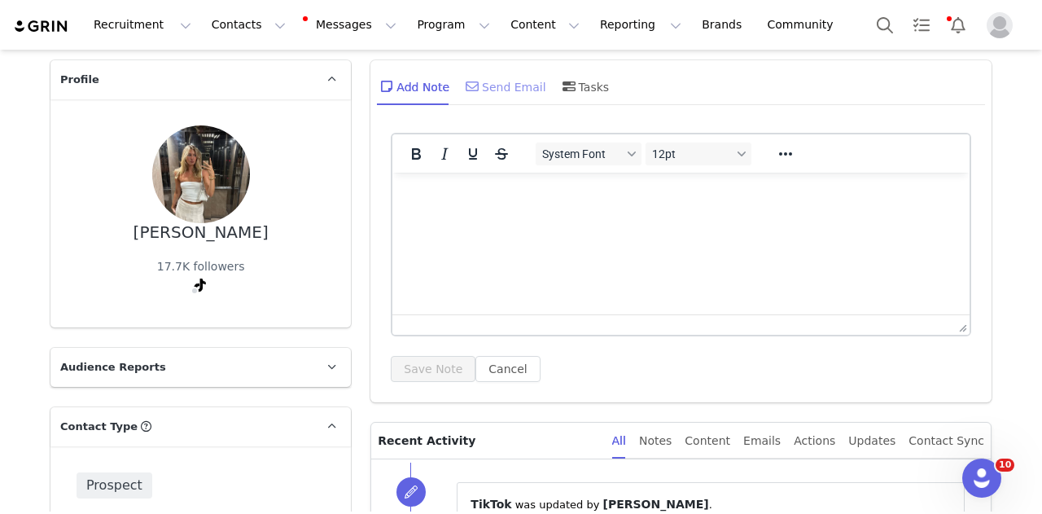
click at [465, 85] on icon at bounding box center [471, 86] width 13 height 13
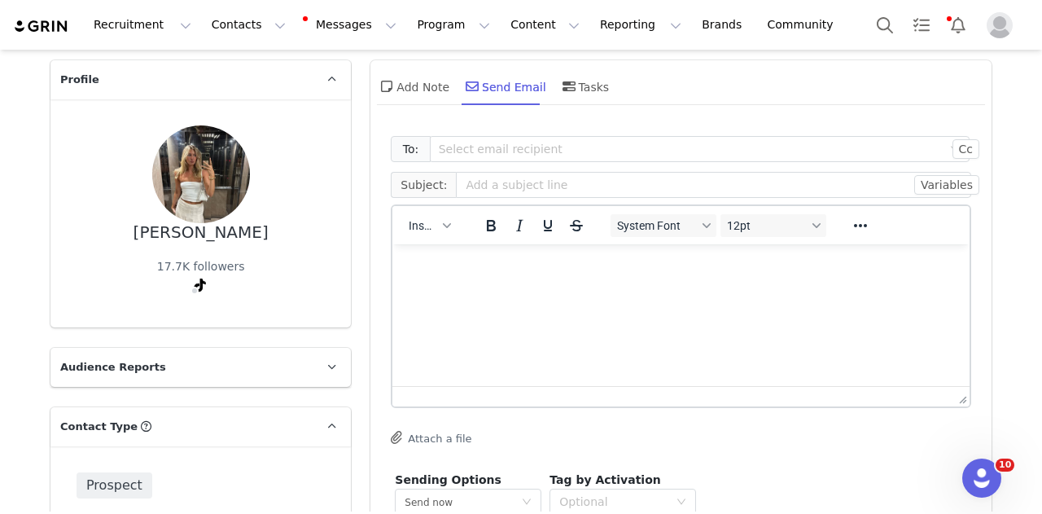
scroll to position [0, 0]
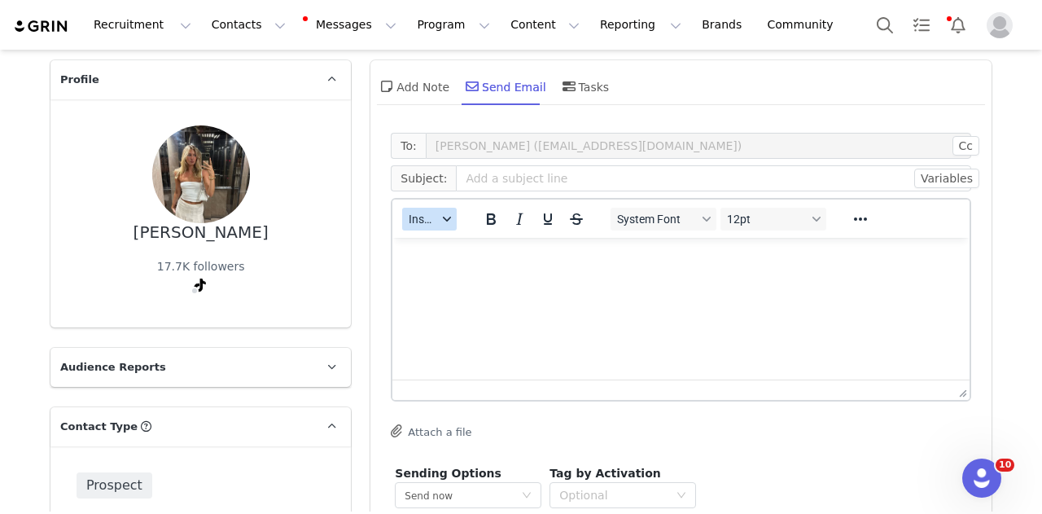
click at [426, 209] on button "Insert" at bounding box center [429, 219] width 55 height 23
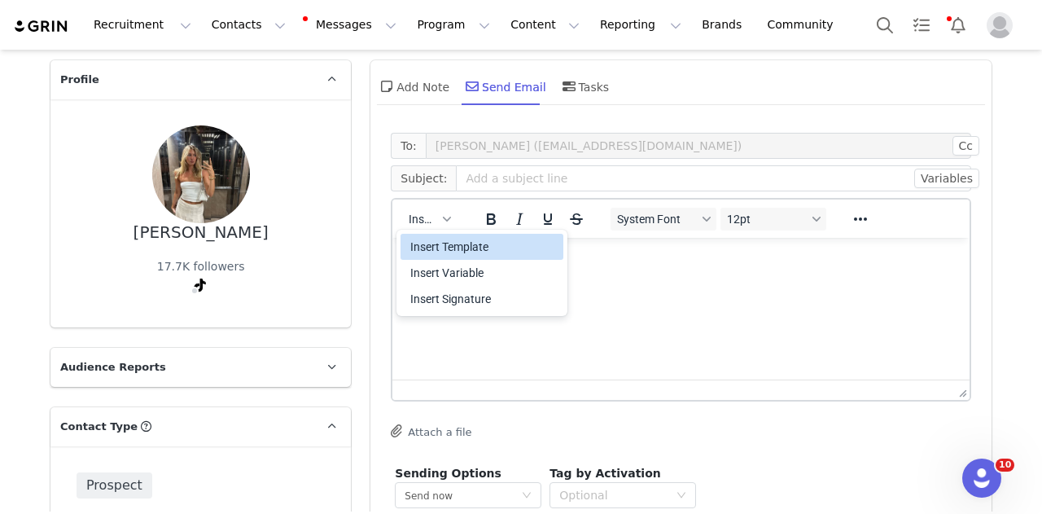
click at [429, 249] on div "Insert Template" at bounding box center [483, 247] width 146 height 20
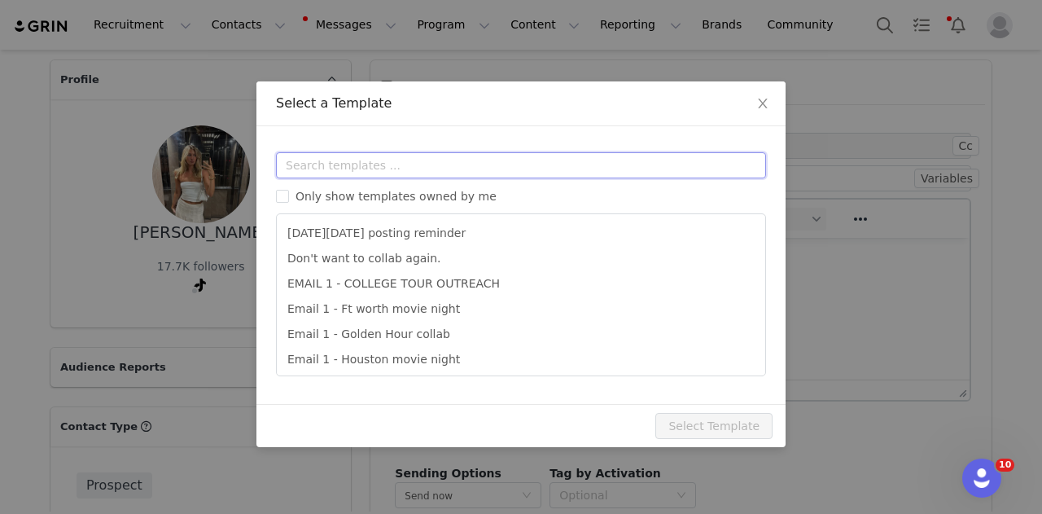
click at [439, 157] on input "text" at bounding box center [521, 165] width 490 height 26
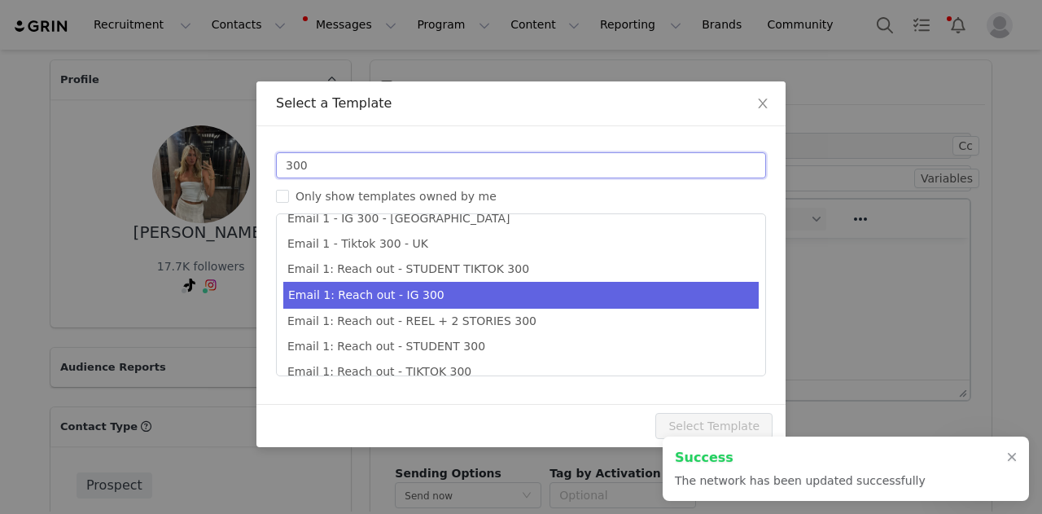
scroll to position [28, 0]
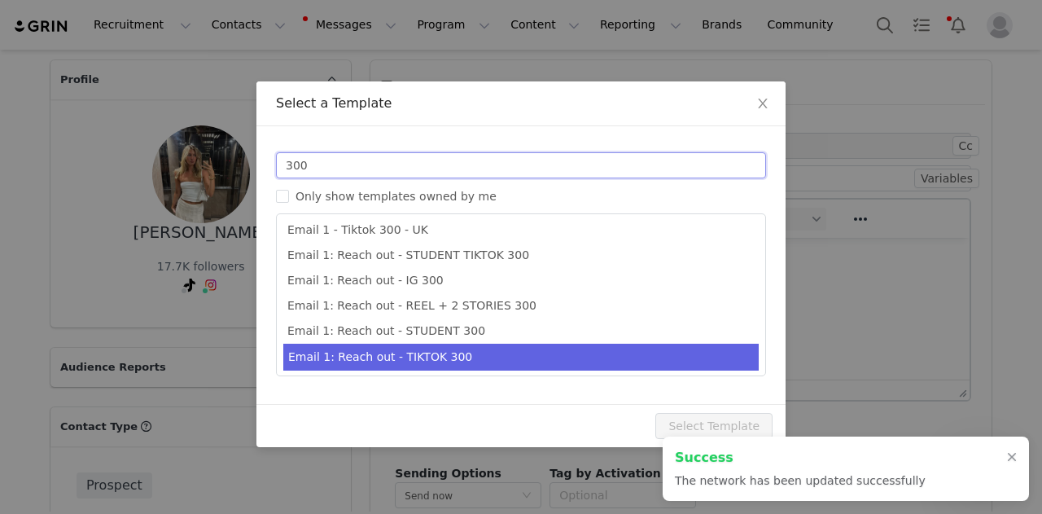
type input "300"
type input "Collab with Edikted"
click at [570, 355] on li "Email 1: Reach out - TIKTOK 300" at bounding box center [520, 356] width 475 height 27
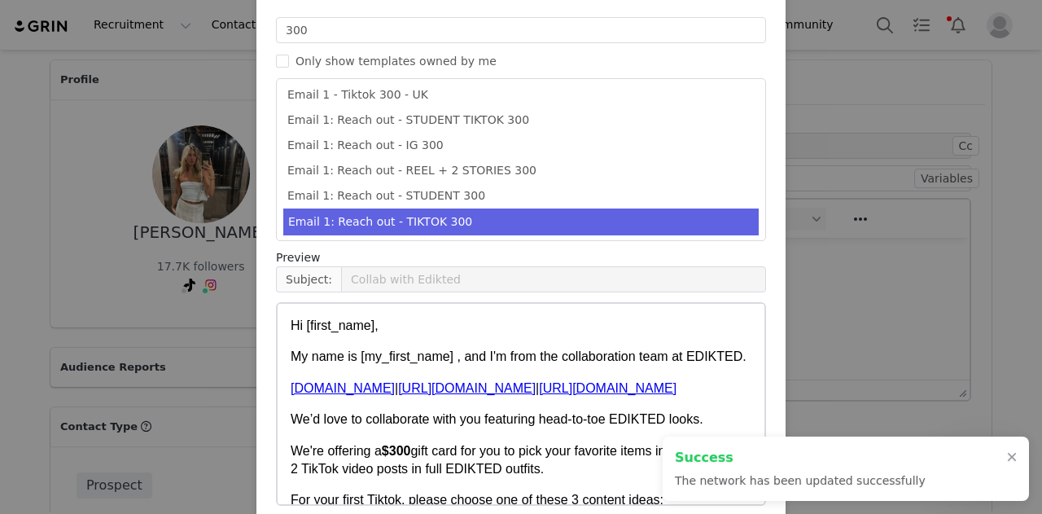
scroll to position [208, 0]
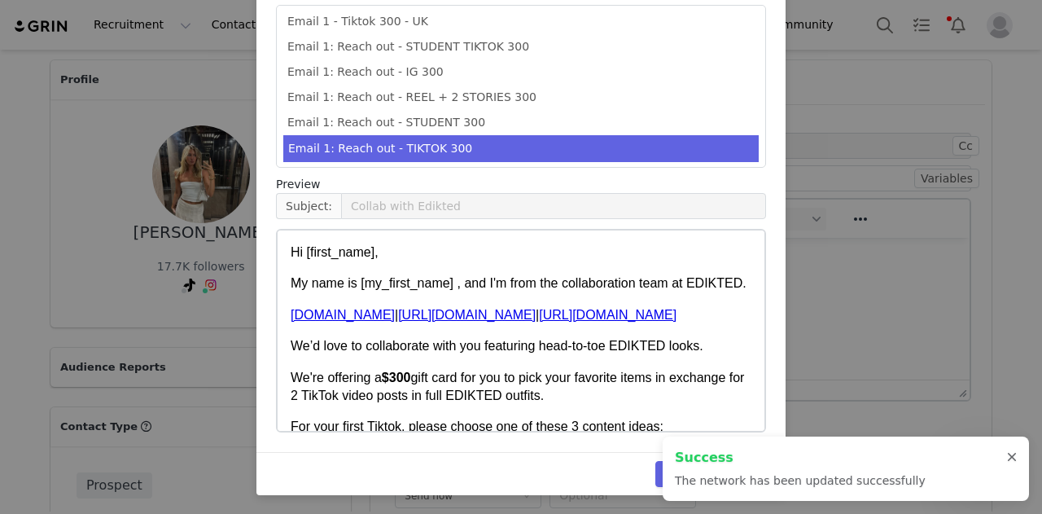
click at [1010, 457] on div at bounding box center [1012, 457] width 10 height 13
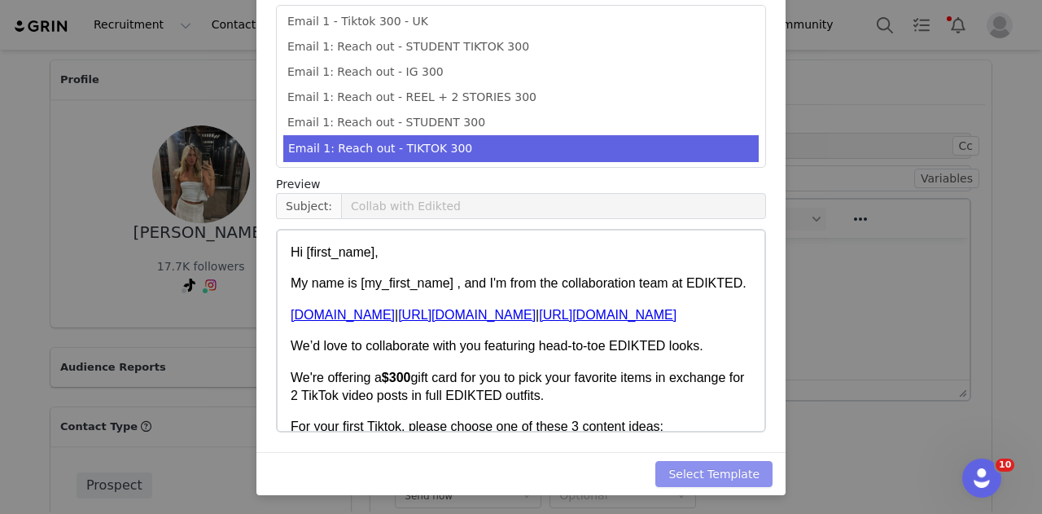
drag, startPoint x: 747, startPoint y: 473, endPoint x: 818, endPoint y: 454, distance: 73.2
click at [745, 471] on button "Select Template" at bounding box center [713, 474] width 117 height 26
type input "Collab with Edikted"
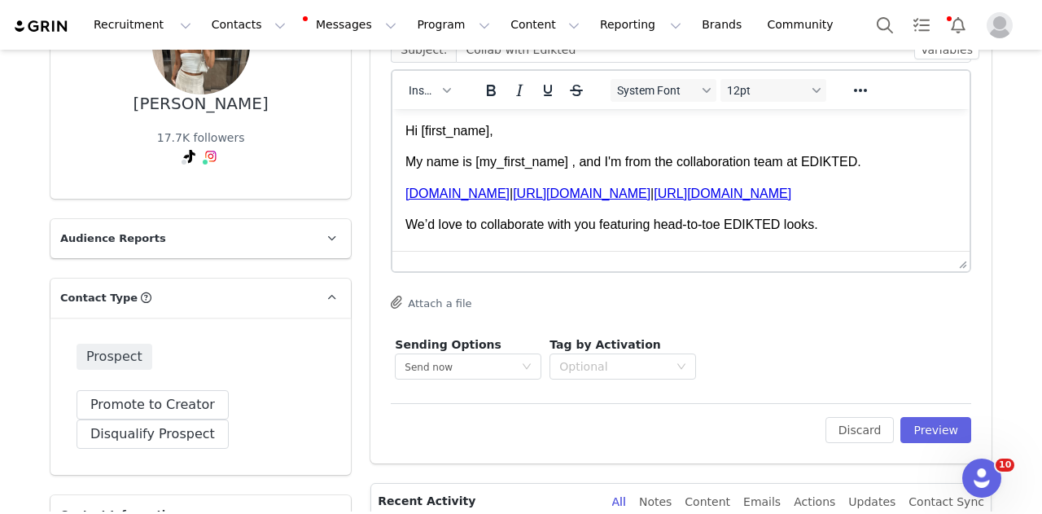
scroll to position [311, 0]
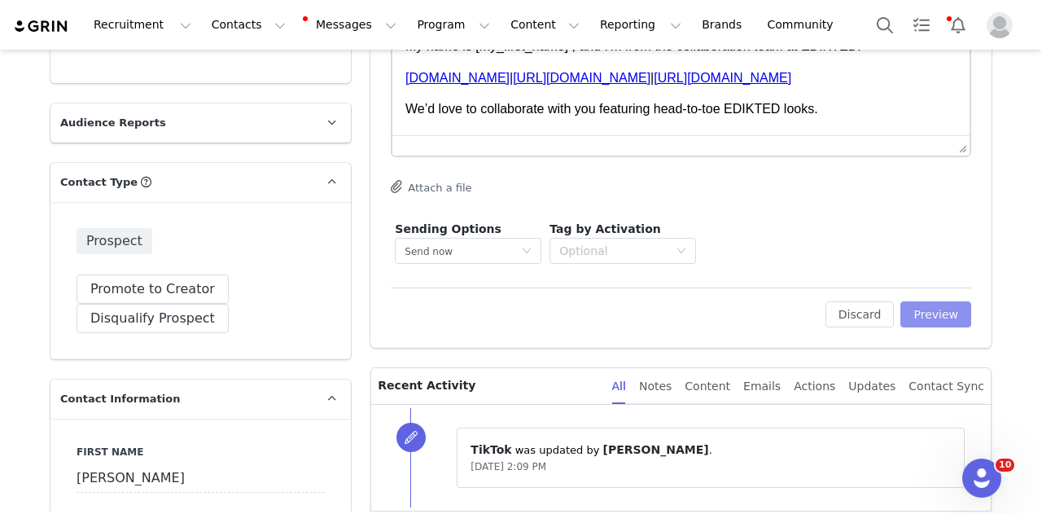
click at [943, 305] on button "Preview" at bounding box center [935, 314] width 71 height 26
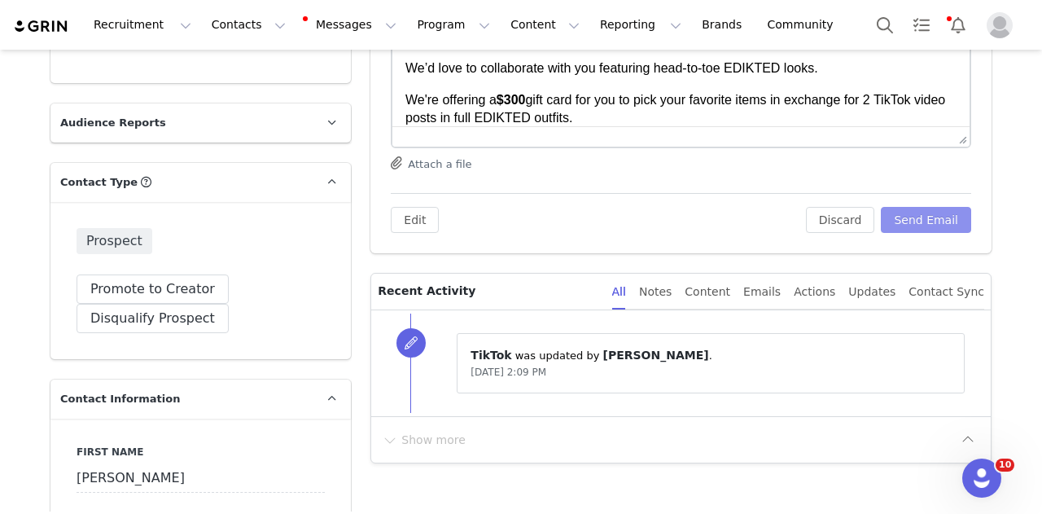
scroll to position [0, 0]
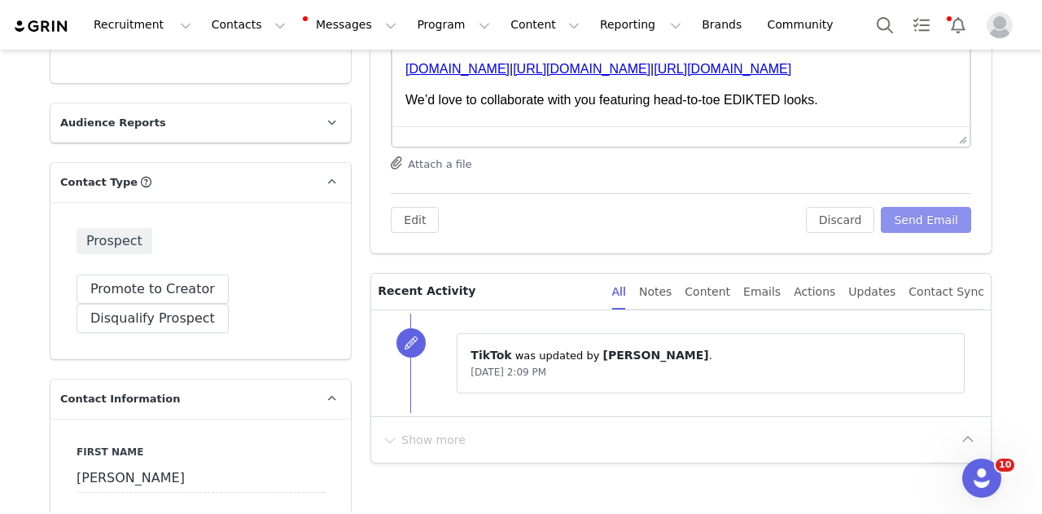
click at [934, 222] on button "Send Email" at bounding box center [926, 220] width 90 height 26
